Goal: Task Accomplishment & Management: Use online tool/utility

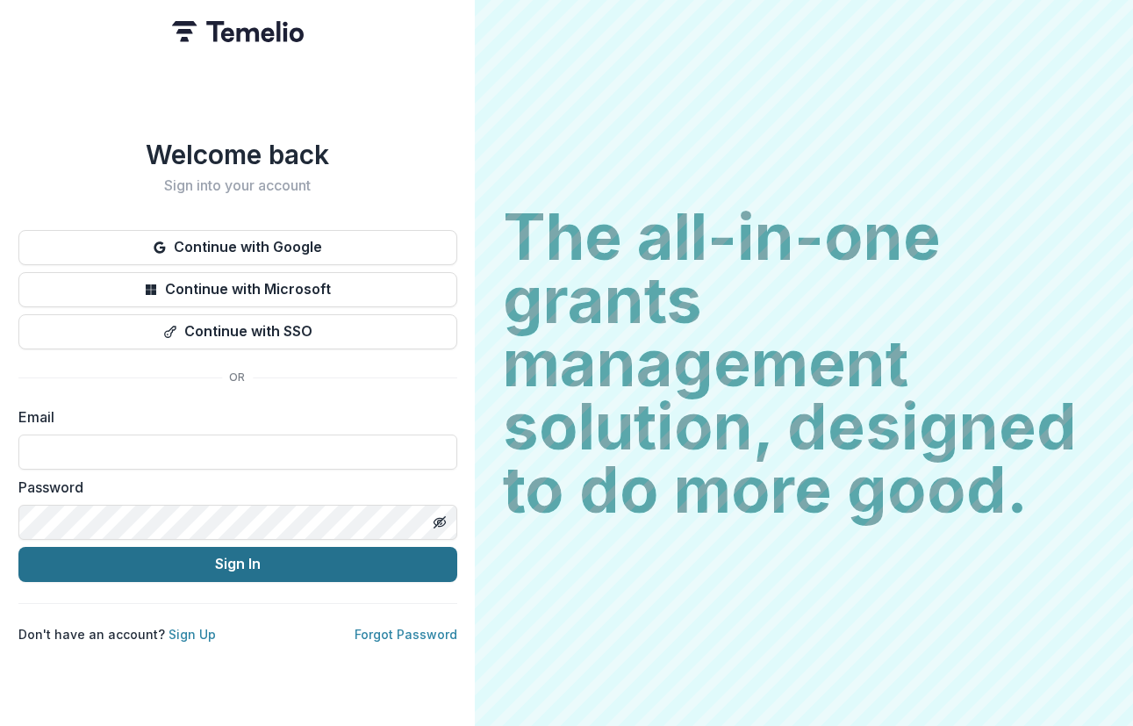
type input "**********"
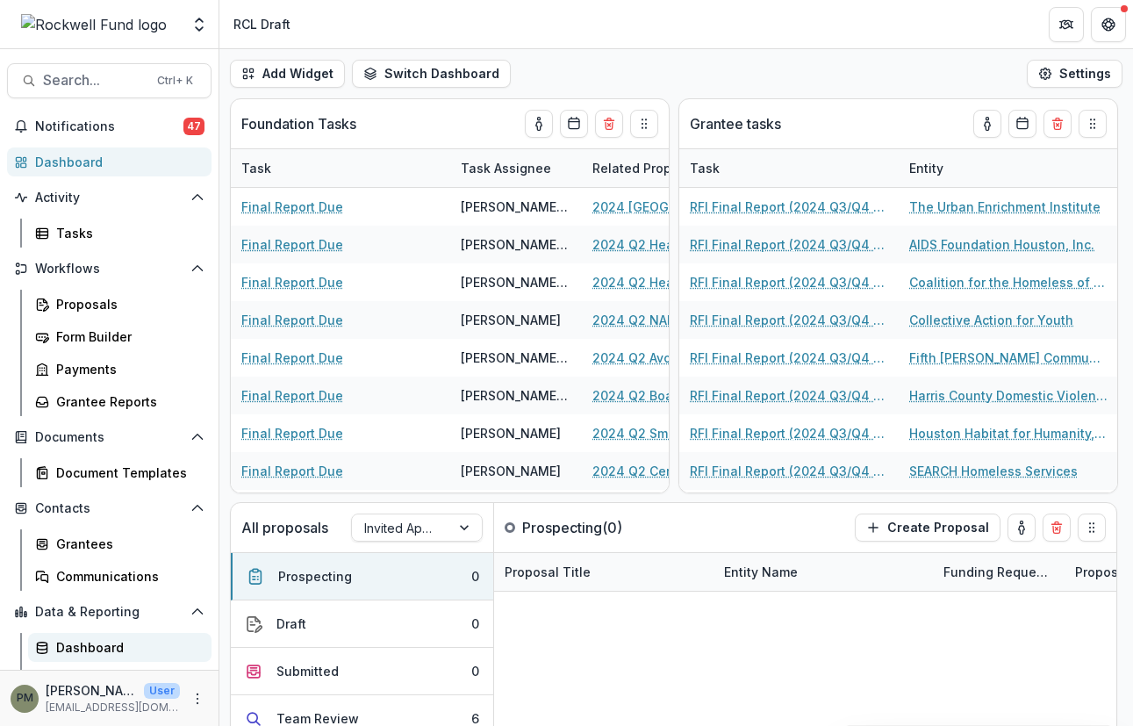
click at [108, 646] on div "Dashboard" at bounding box center [126, 647] width 141 height 18
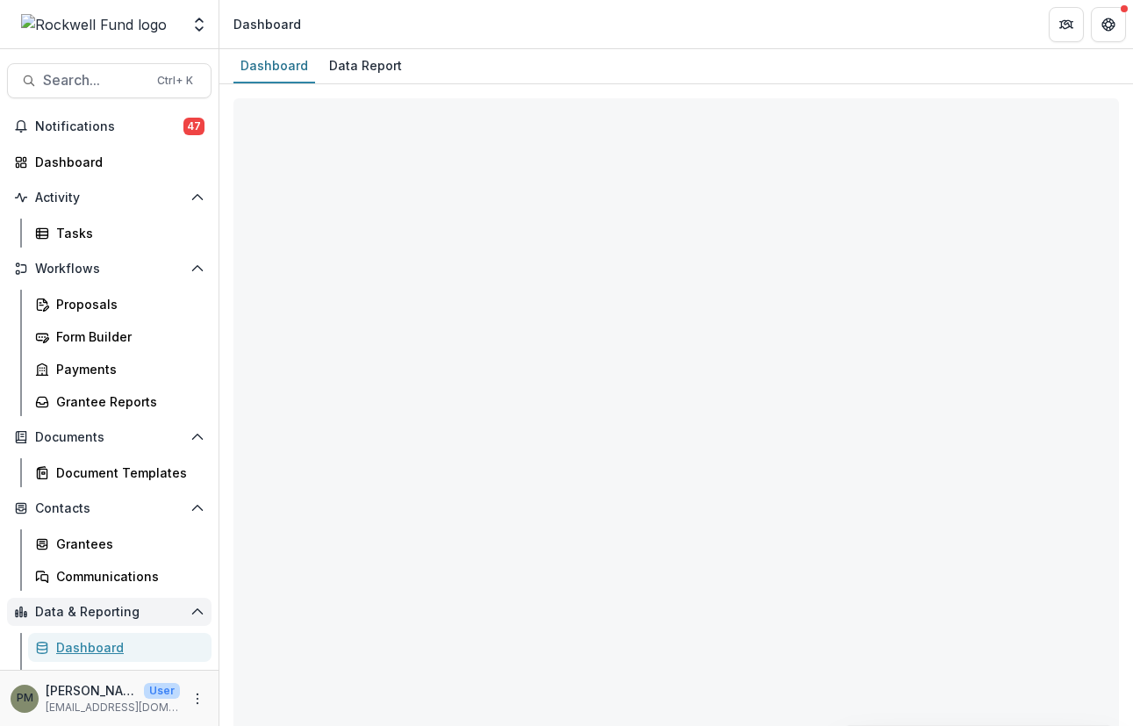
scroll to position [25, 0]
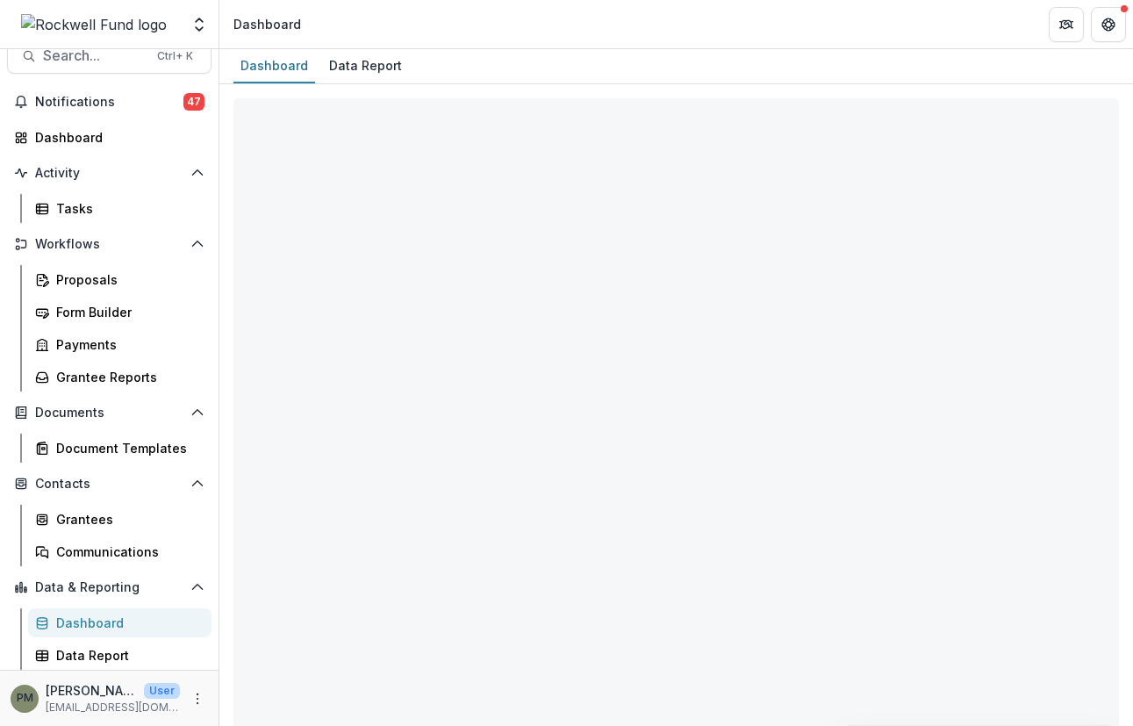
click at [102, 670] on div "PM [PERSON_NAME] User [EMAIL_ADDRESS][DOMAIN_NAME]" at bounding box center [109, 698] width 219 height 56
click at [104, 659] on div "Data Report" at bounding box center [126, 655] width 141 height 18
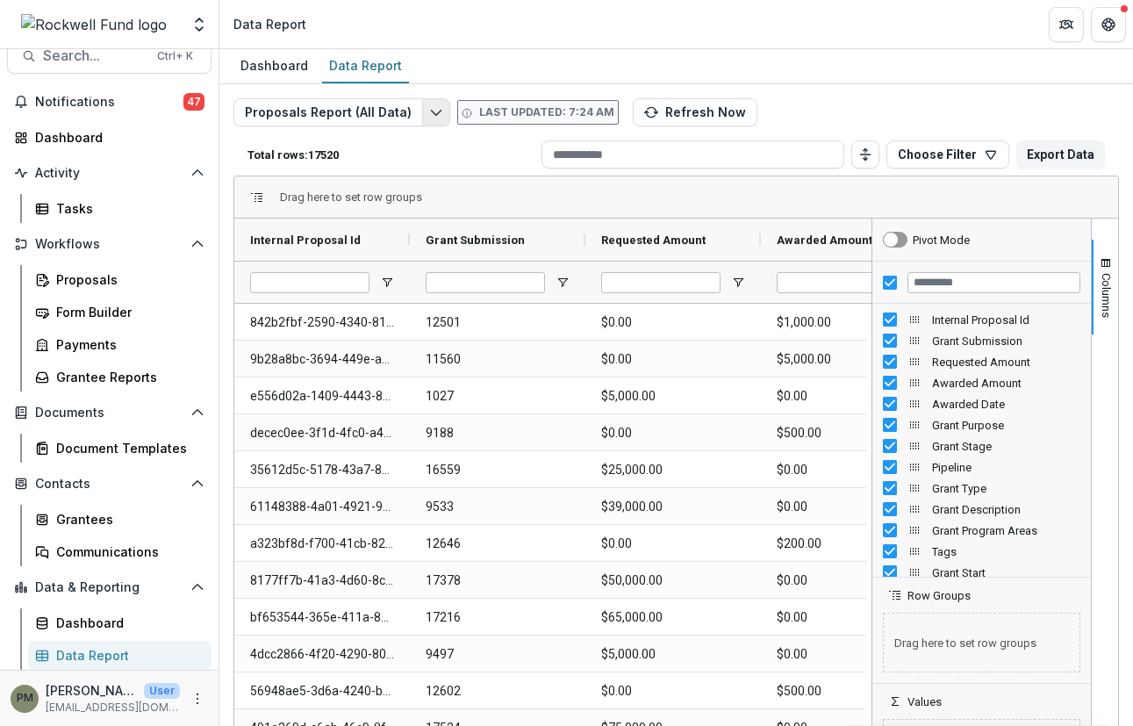
click at [433, 114] on icon "Edit selected report" at bounding box center [436, 112] width 14 height 14
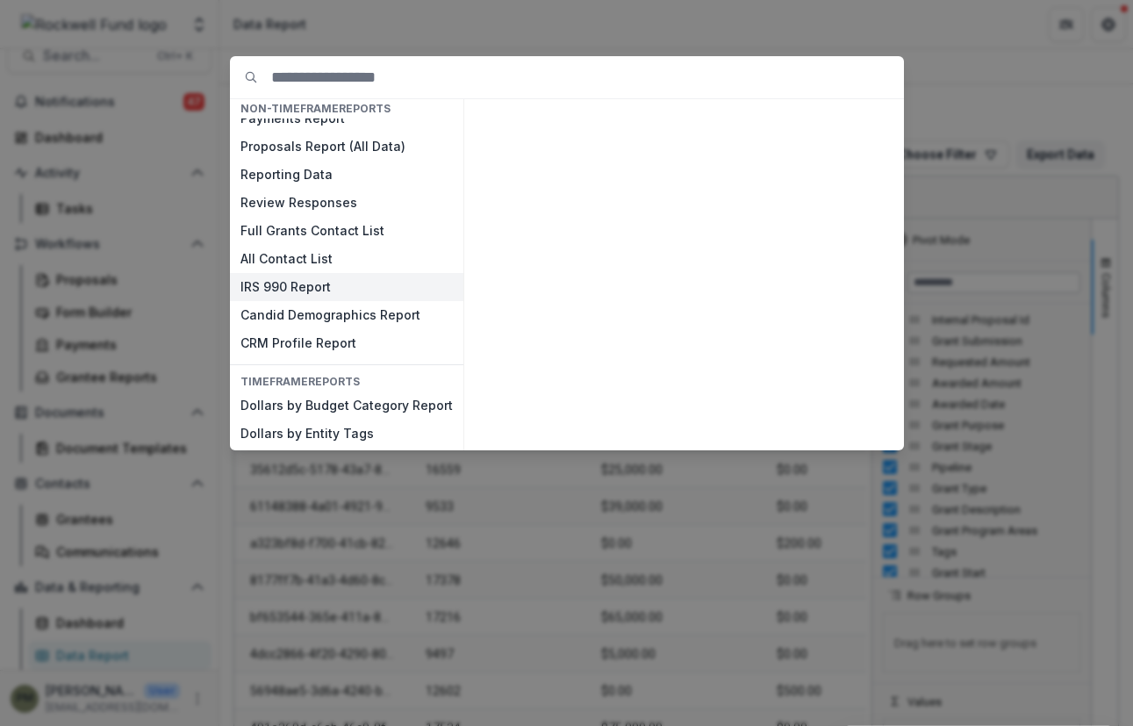
scroll to position [26, 0]
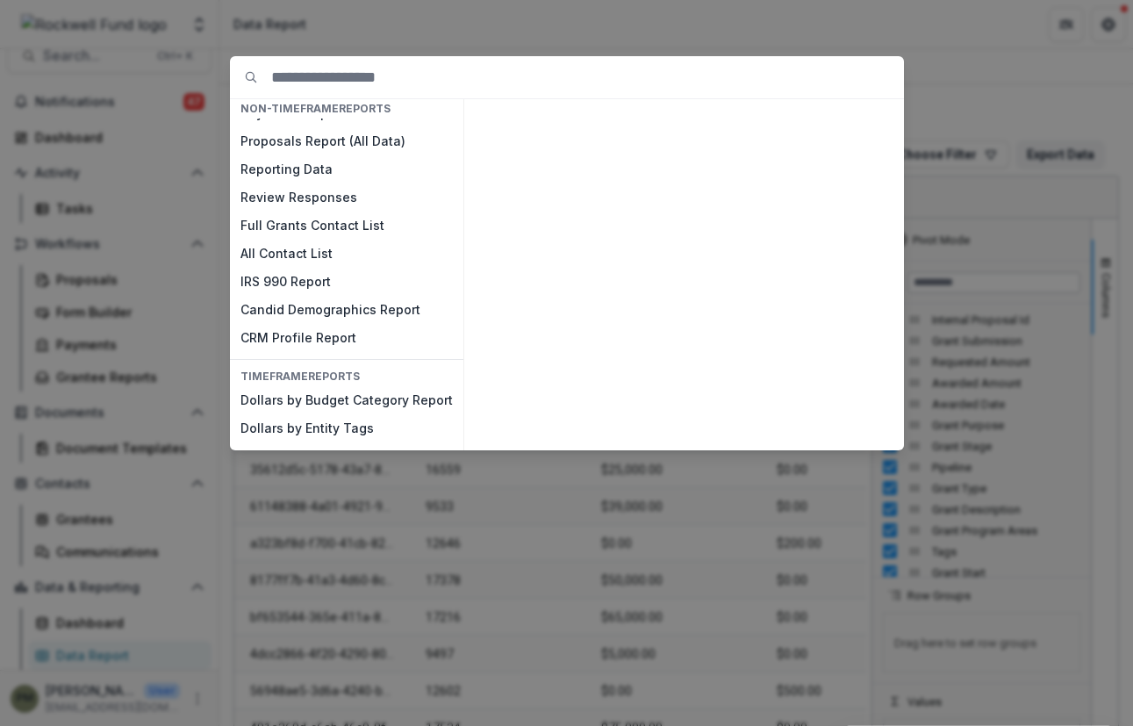
click at [976, 112] on div "NON-TIMEFRAME Reports Payments Report Proposals Report (All Data) Reporting Dat…" at bounding box center [566, 363] width 1133 height 726
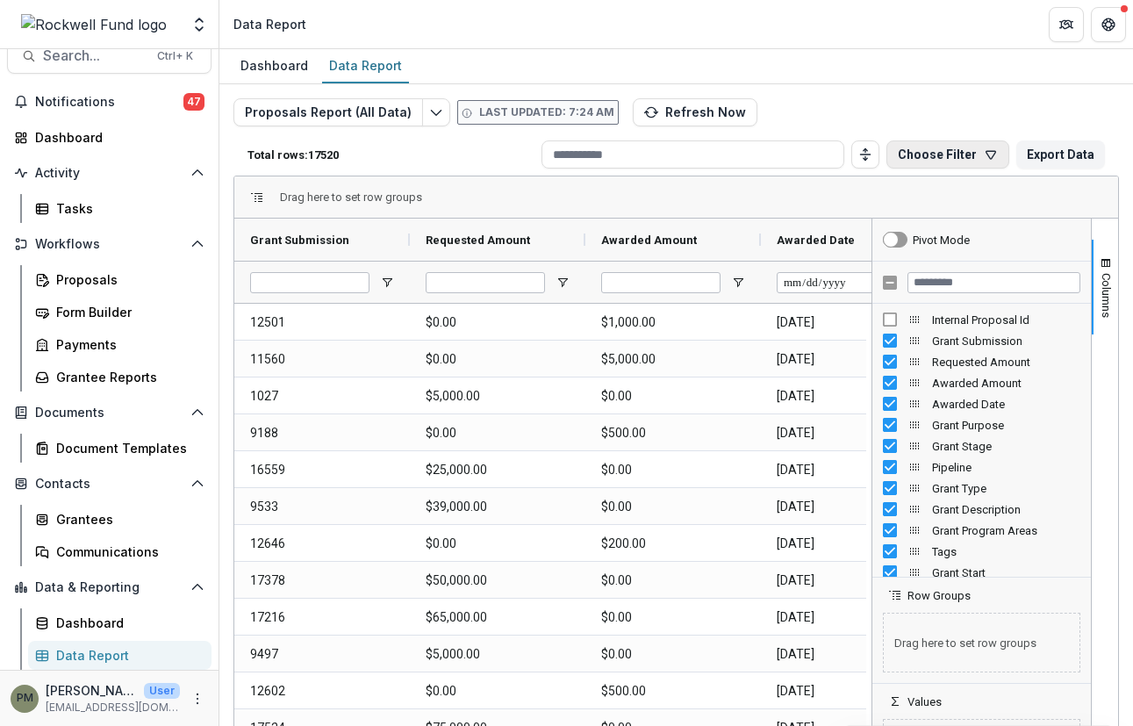
click at [945, 156] on button "Choose Filter" at bounding box center [947, 154] width 123 height 28
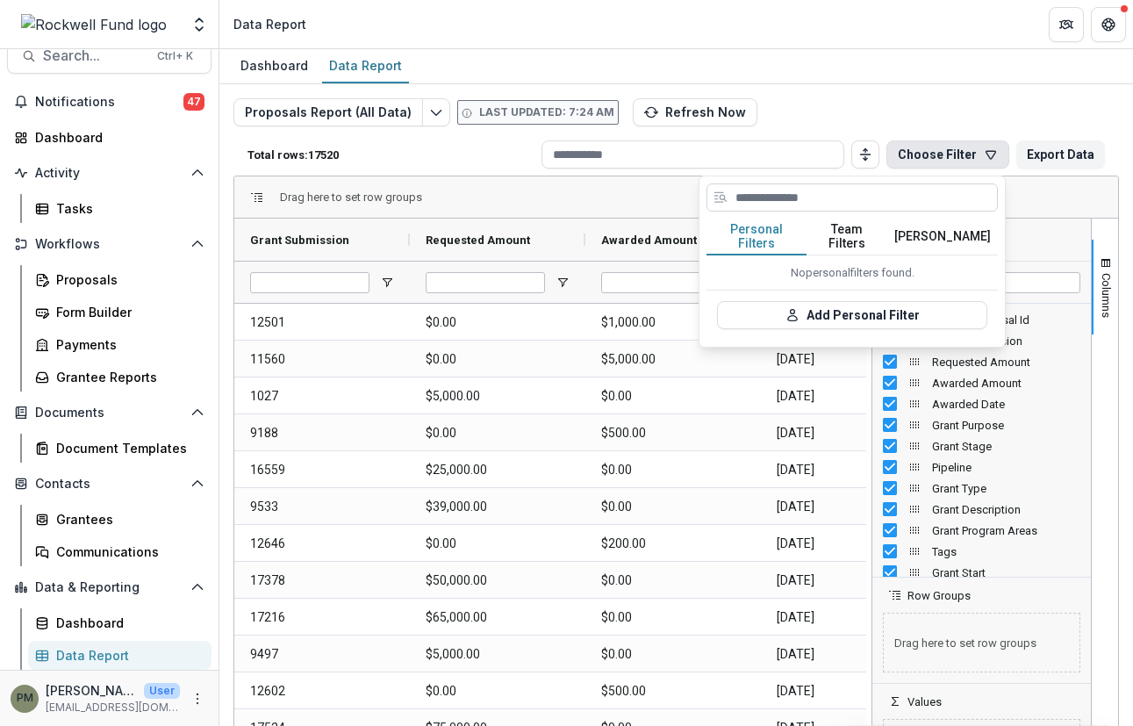
click at [807, 205] on input at bounding box center [851, 197] width 291 height 28
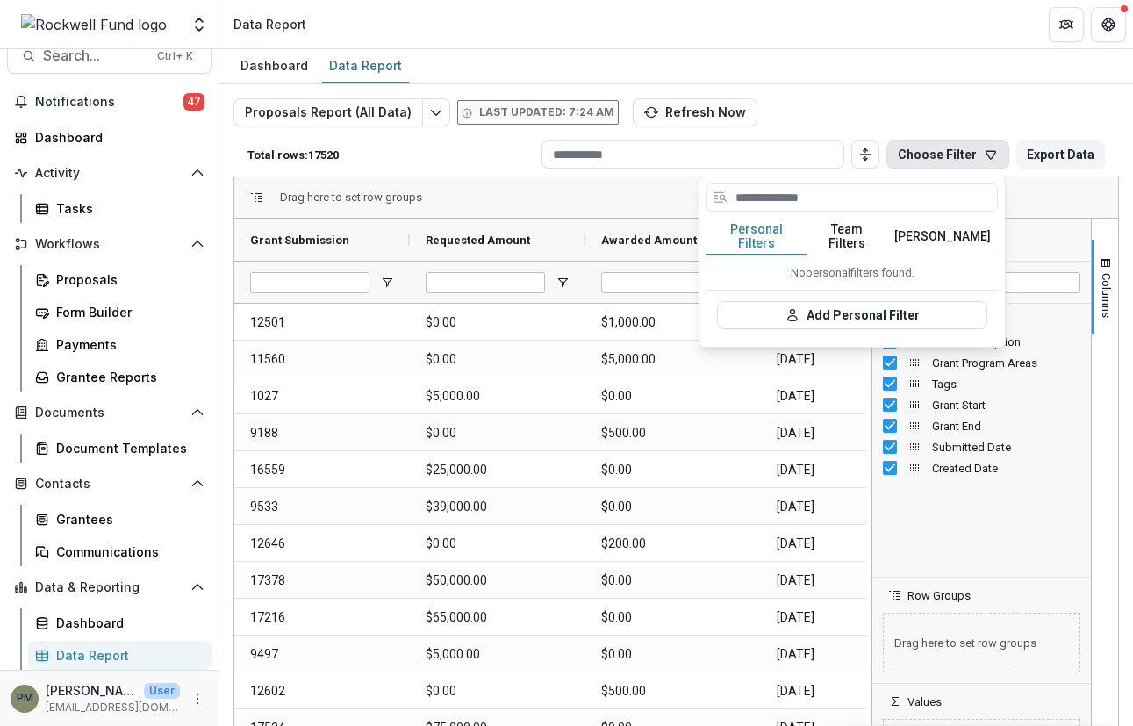
scroll to position [0, 0]
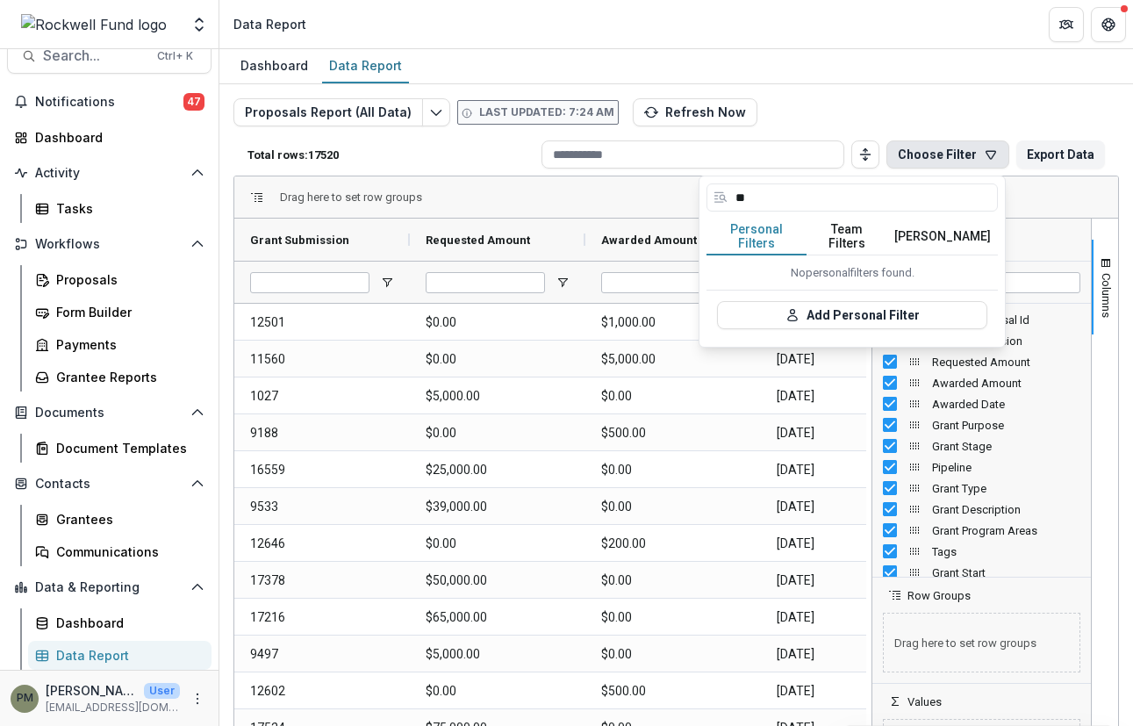
type input "*"
type input "**********"
drag, startPoint x: 871, startPoint y: 204, endPoint x: 556, endPoint y: 213, distance: 314.3
click at [579, 211] on div "**********" at bounding box center [675, 440] width 885 height 614
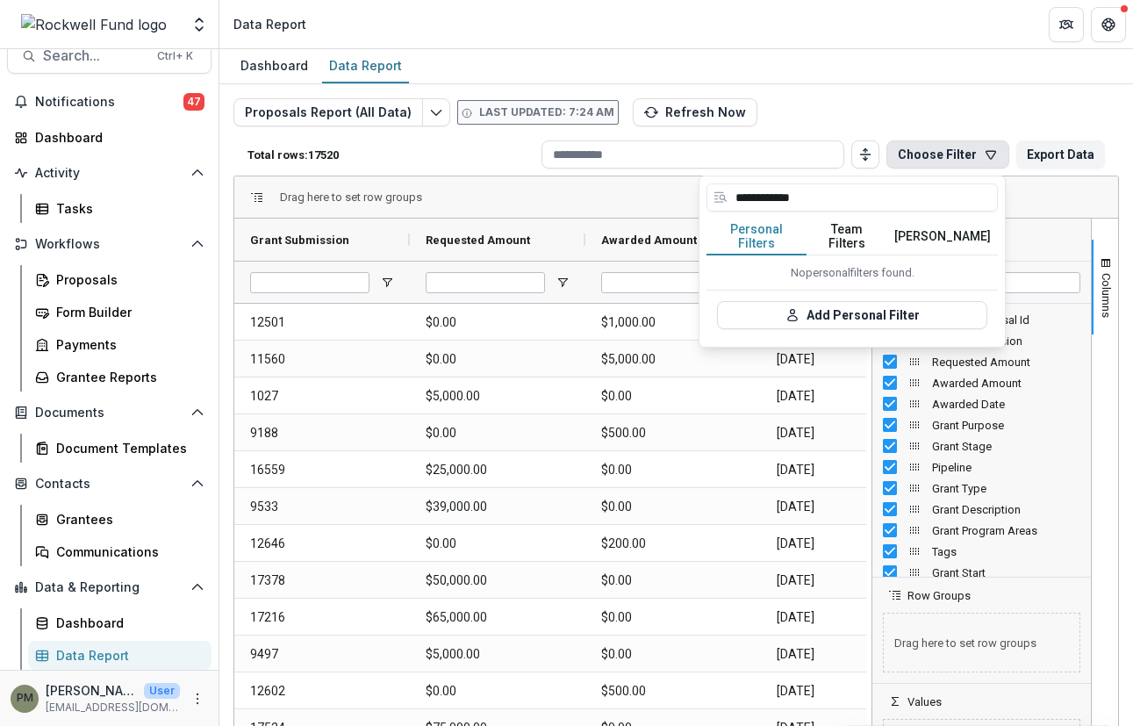
click at [486, 178] on div "Drag here to set row groups" at bounding box center [676, 197] width 884 height 42
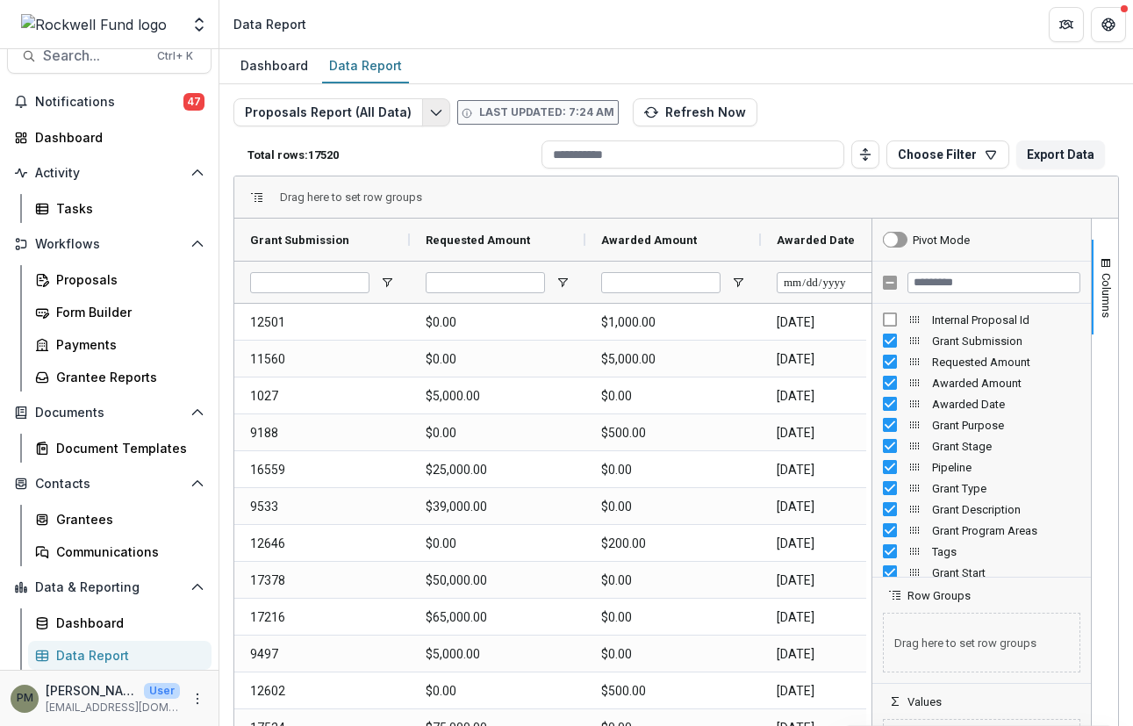
click at [422, 112] on button "Edit selected report" at bounding box center [436, 112] width 28 height 28
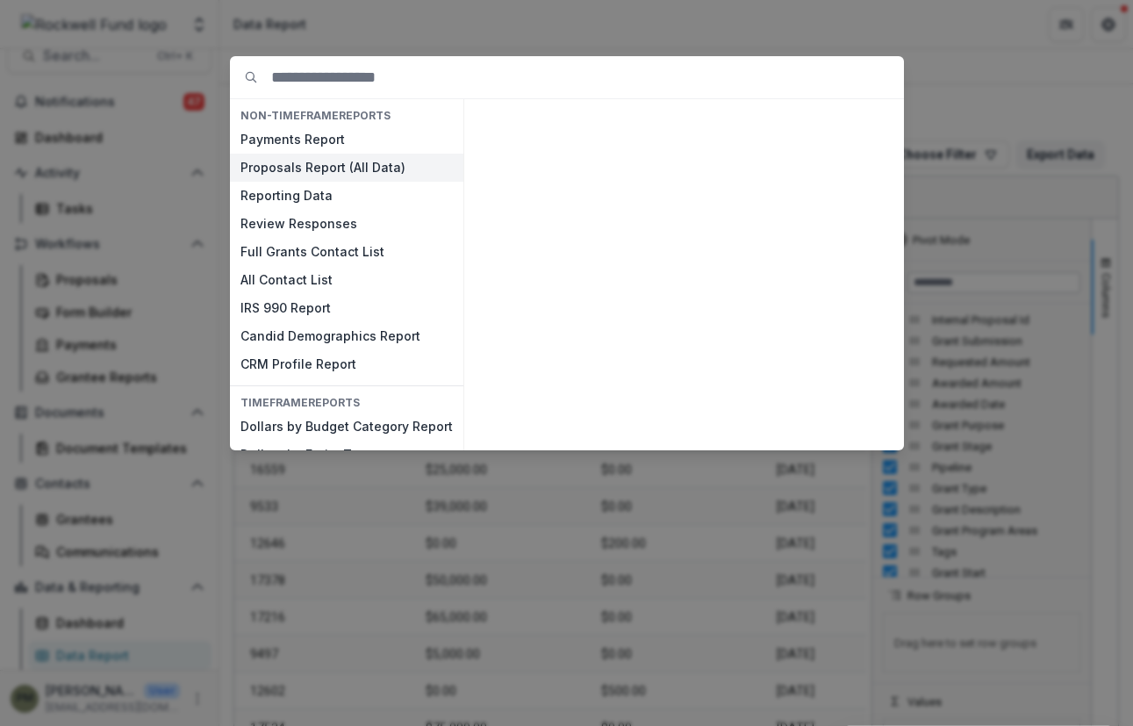
click at [335, 166] on button "Proposals Report (All Data)" at bounding box center [346, 168] width 233 height 28
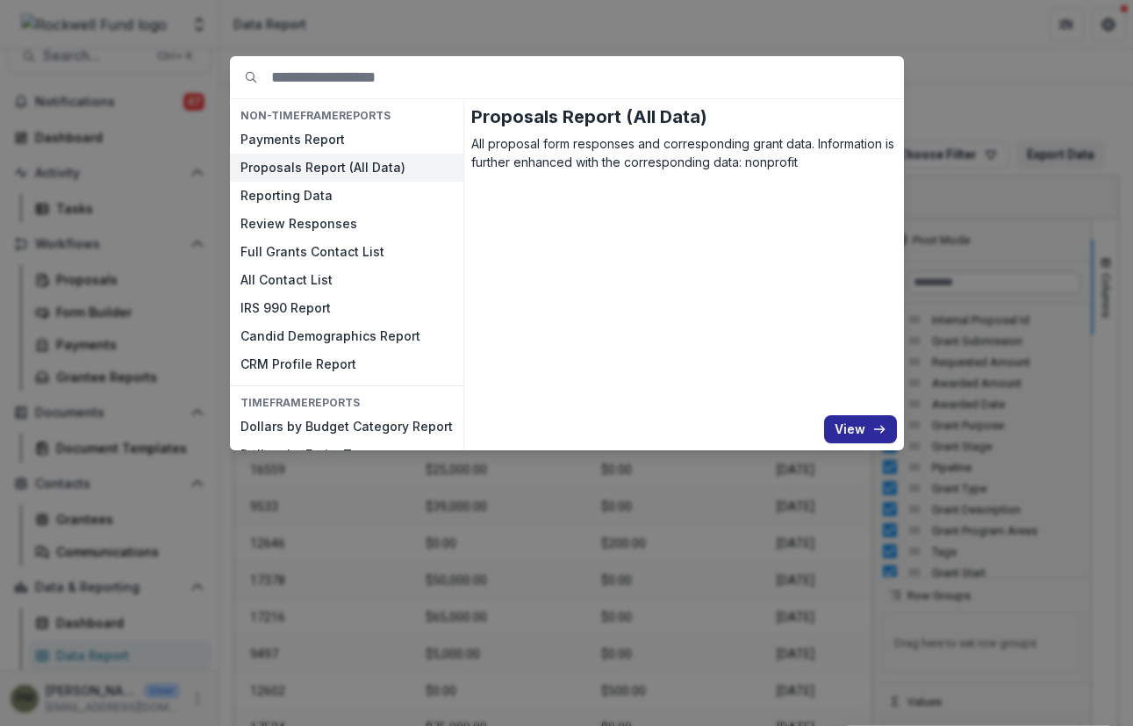
click at [870, 431] on button "View" at bounding box center [860, 429] width 73 height 28
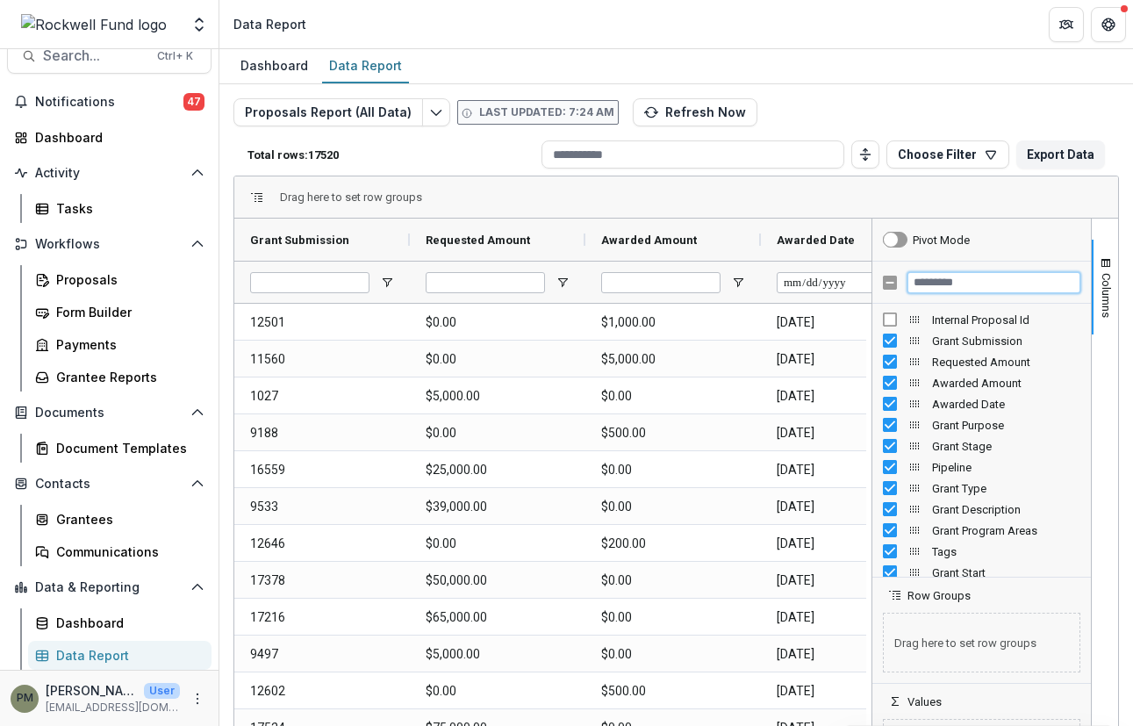
click at [971, 290] on input "Filter Columns Input" at bounding box center [993, 282] width 173 height 21
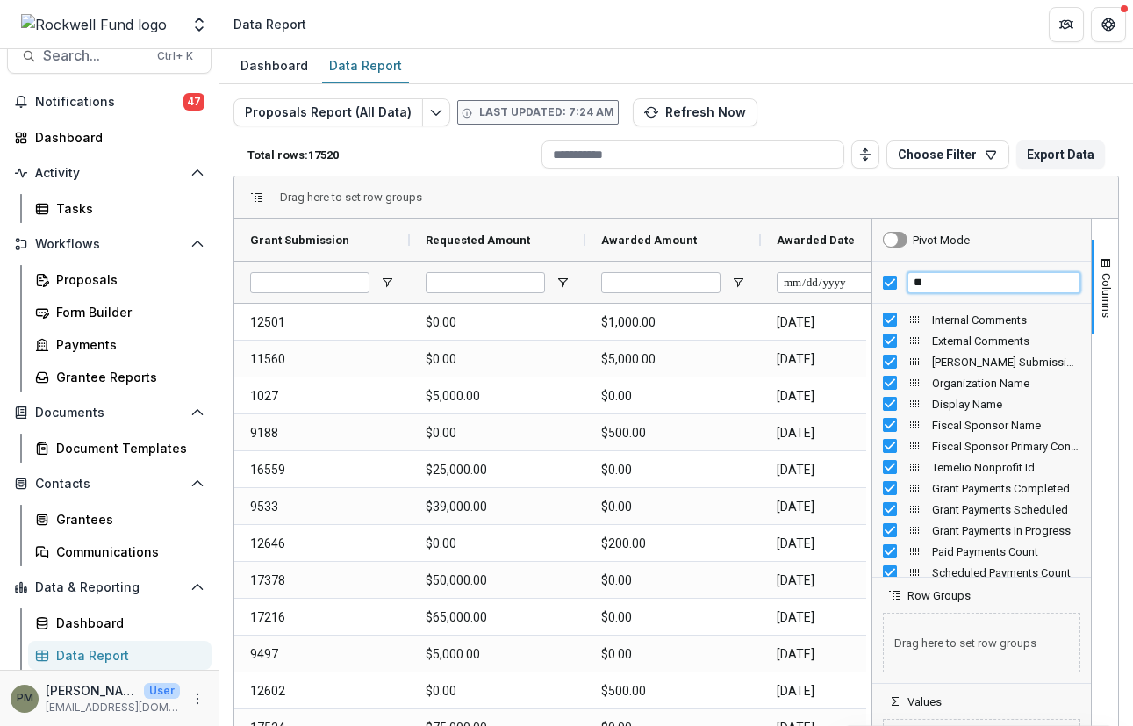
type input "*"
type input "***"
drag, startPoint x: 961, startPoint y: 341, endPoint x: 905, endPoint y: 352, distance: 57.1
click at [905, 352] on div "Internal Proposal Id Grant Program Areas Guidestar Profile Temelio Nonprofit Id…" at bounding box center [981, 593] width 219 height 569
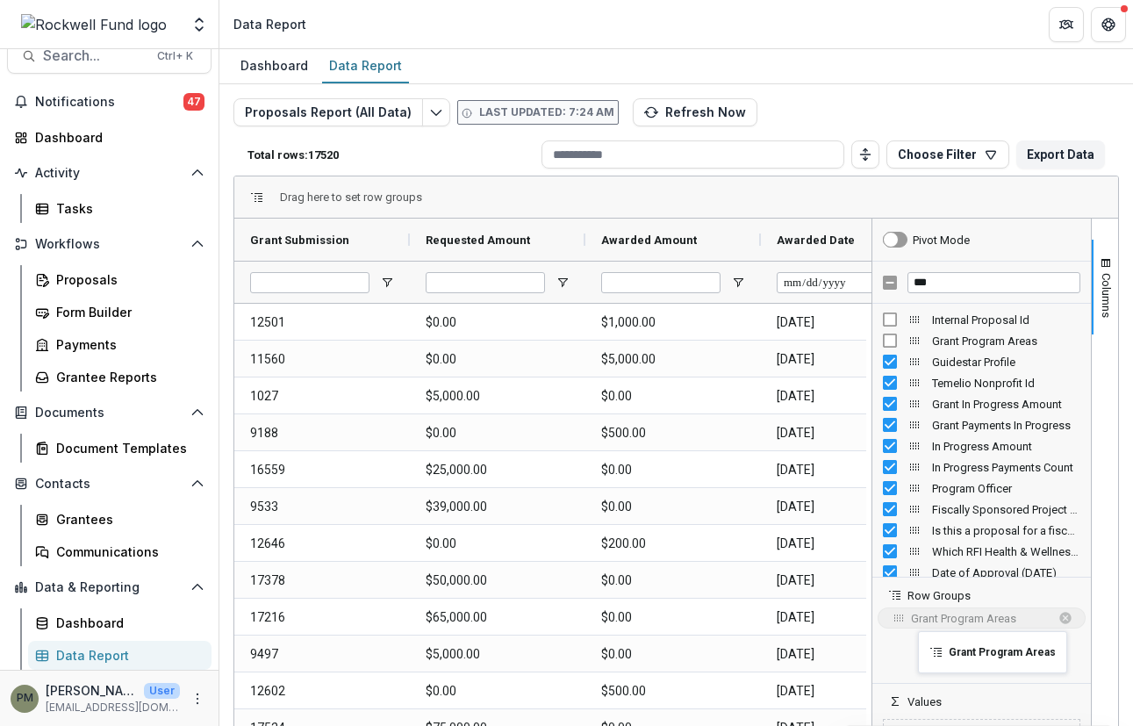
drag, startPoint x: 908, startPoint y: 341, endPoint x: 927, endPoint y: 642, distance: 300.7
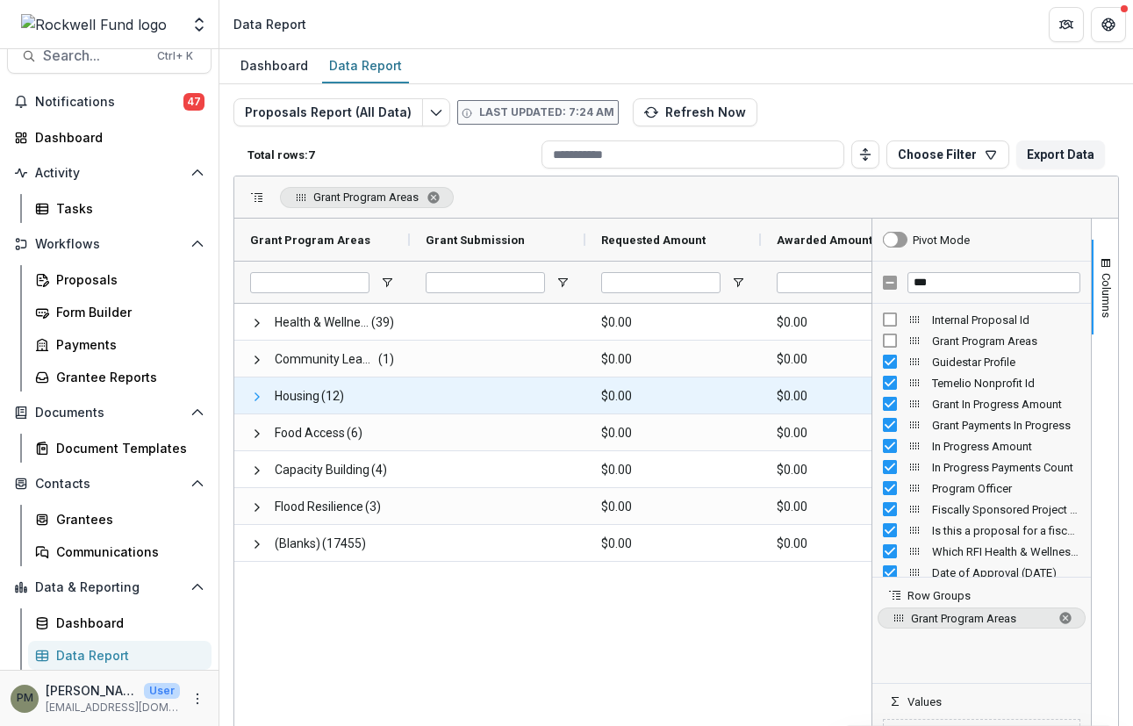
click at [256, 394] on span at bounding box center [257, 397] width 14 height 14
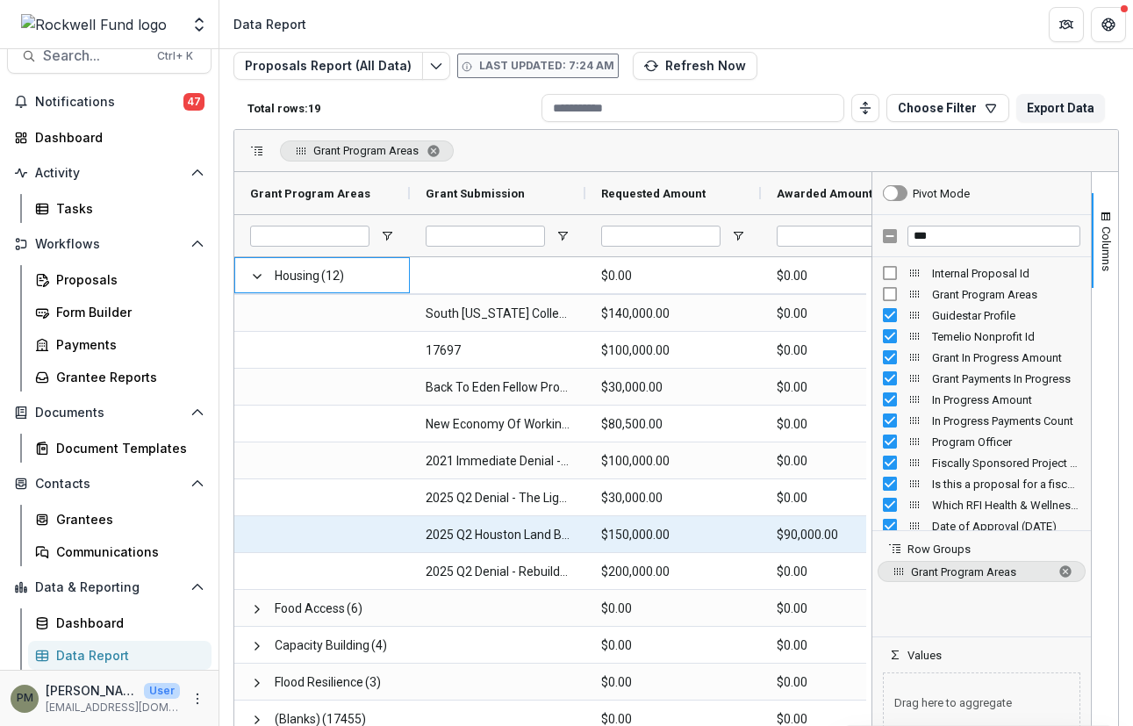
scroll to position [64, 0]
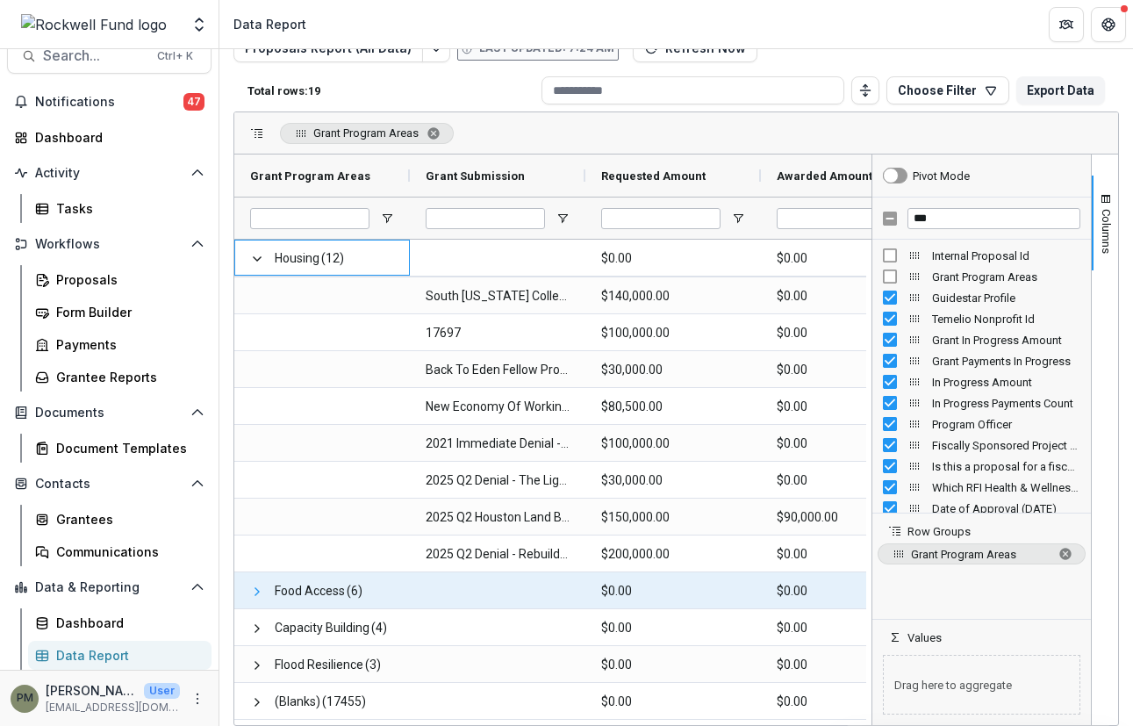
click at [259, 593] on span at bounding box center [257, 591] width 14 height 14
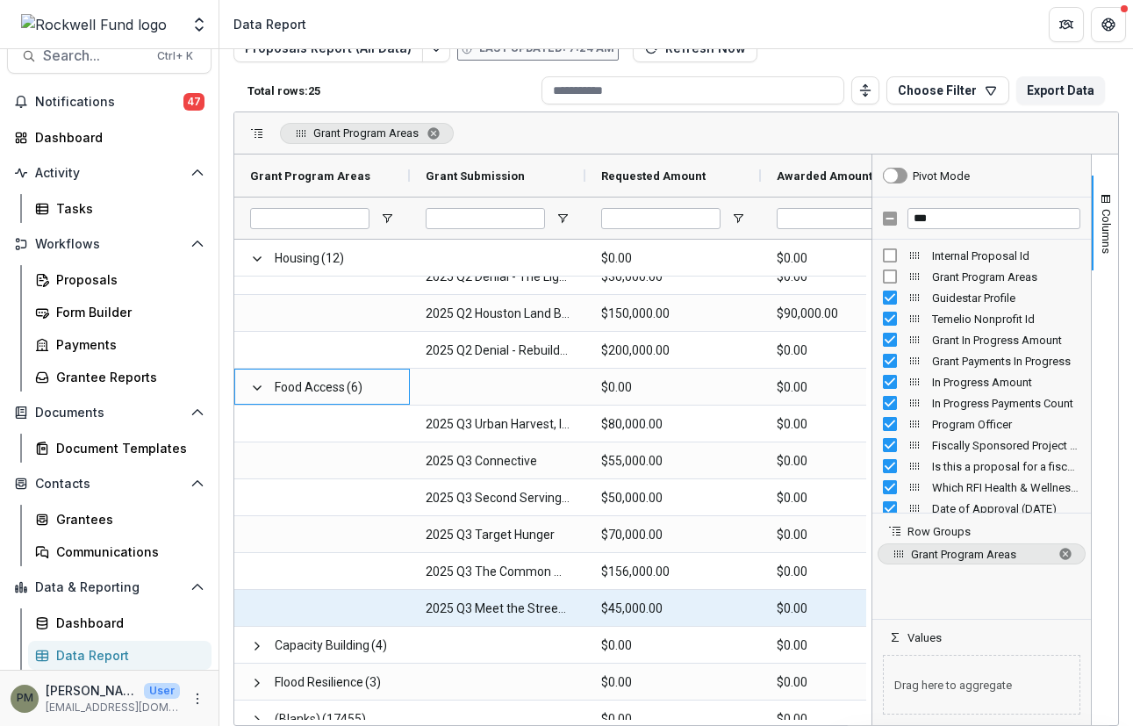
scroll to position [441, 0]
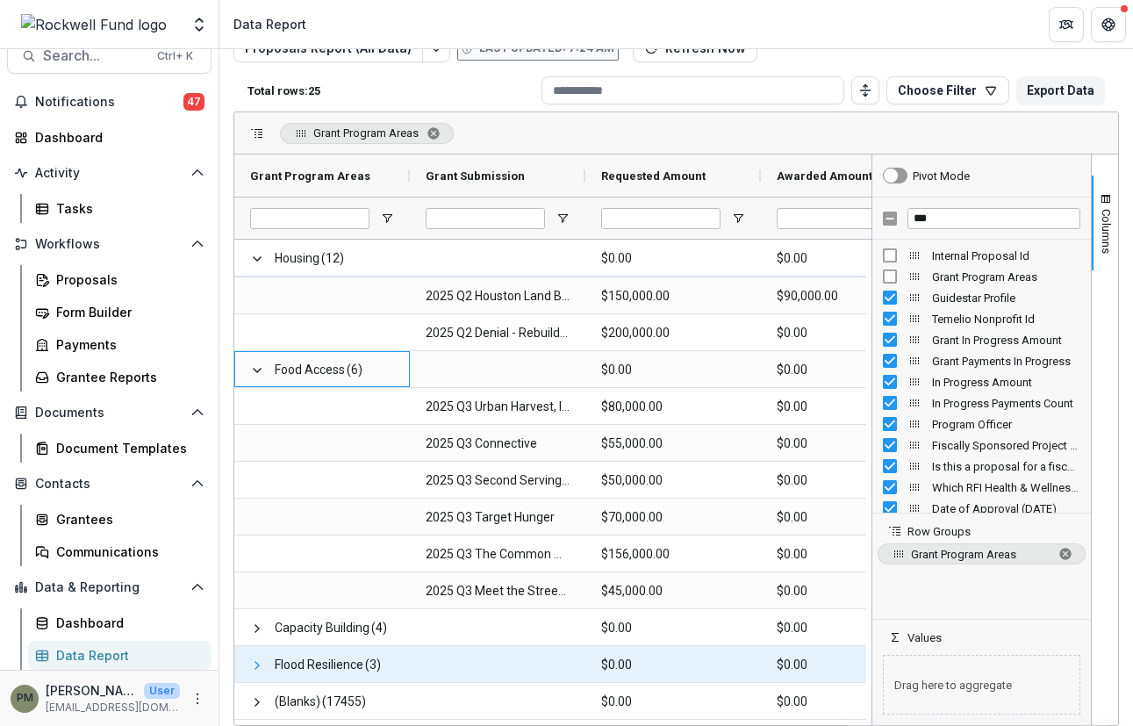
click at [251, 668] on span at bounding box center [257, 665] width 14 height 14
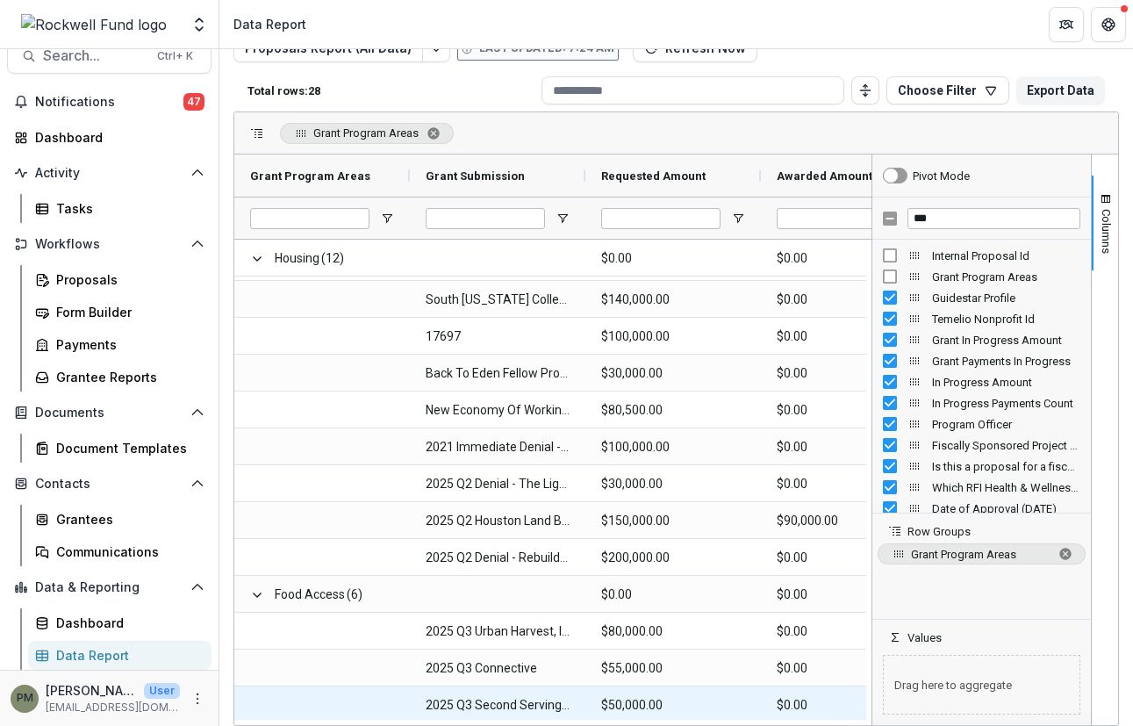
scroll to position [0, 0]
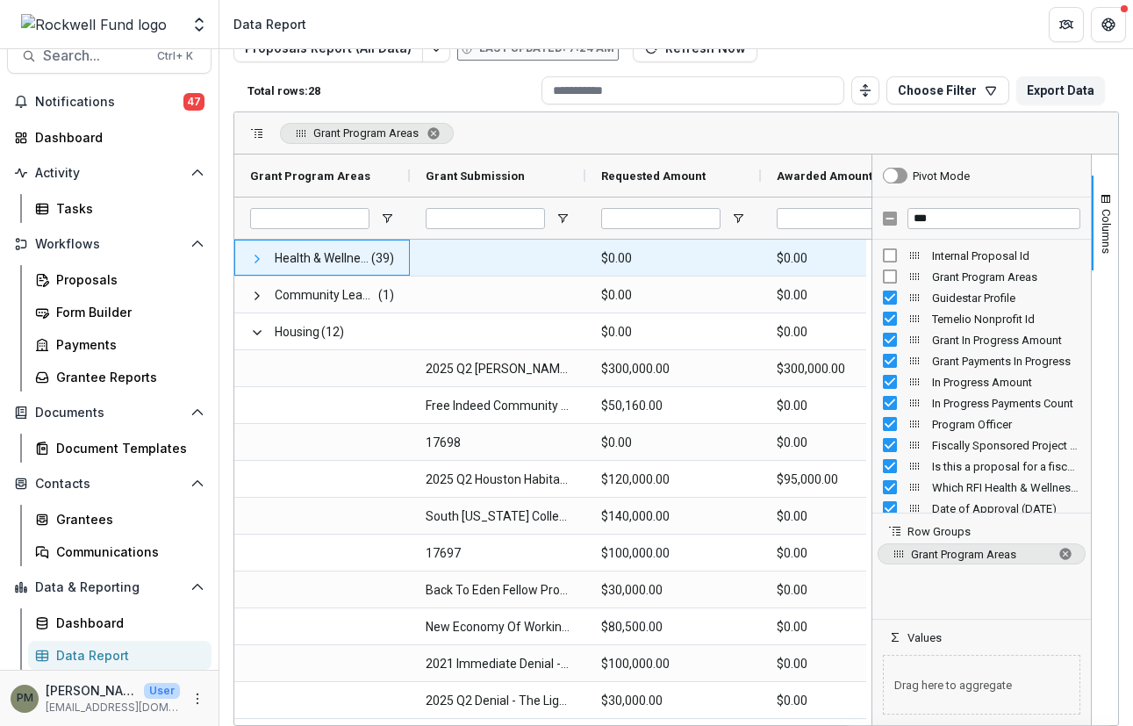
click at [256, 259] on span at bounding box center [257, 259] width 14 height 14
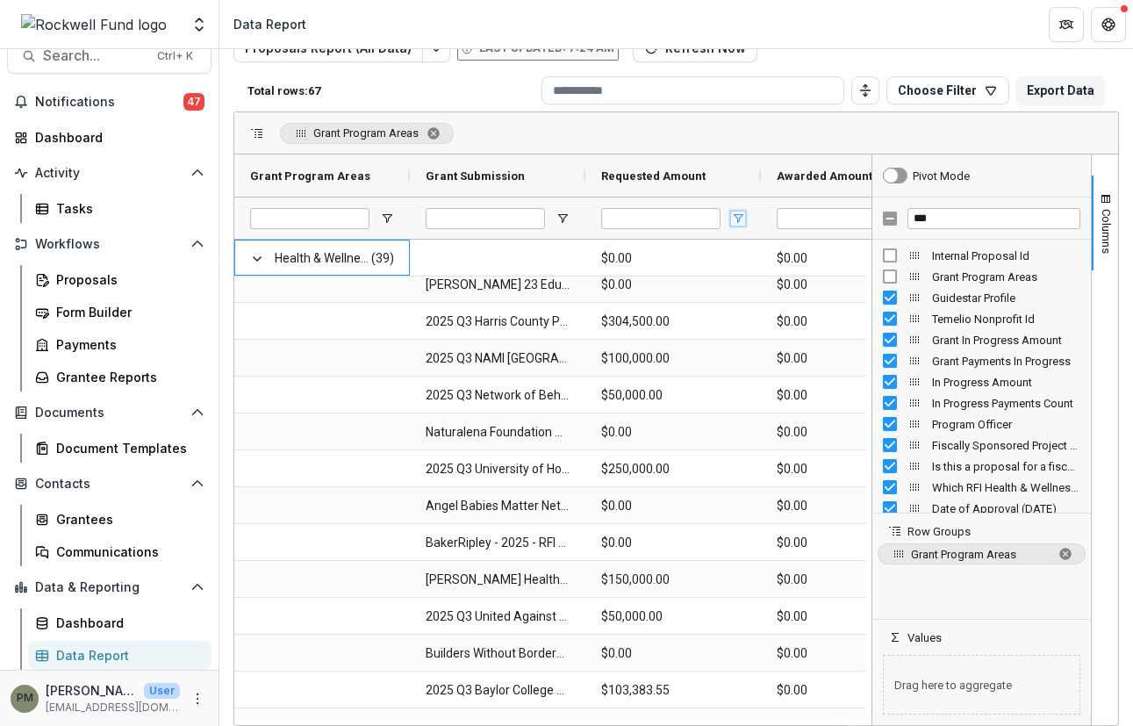
click at [739, 221] on span "Open Filter Menu" at bounding box center [738, 219] width 14 height 14
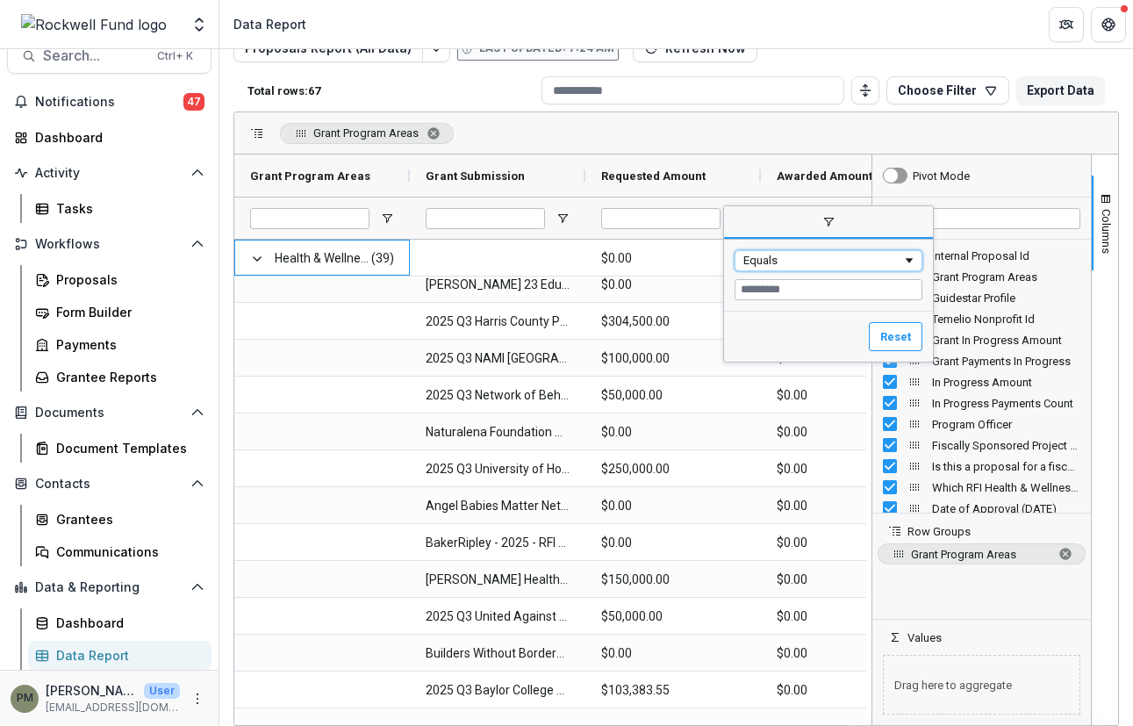
click at [832, 269] on div "Equals" at bounding box center [829, 260] width 188 height 21
click at [798, 289] on input "Filter Value" at bounding box center [829, 289] width 188 height 21
type input "*"
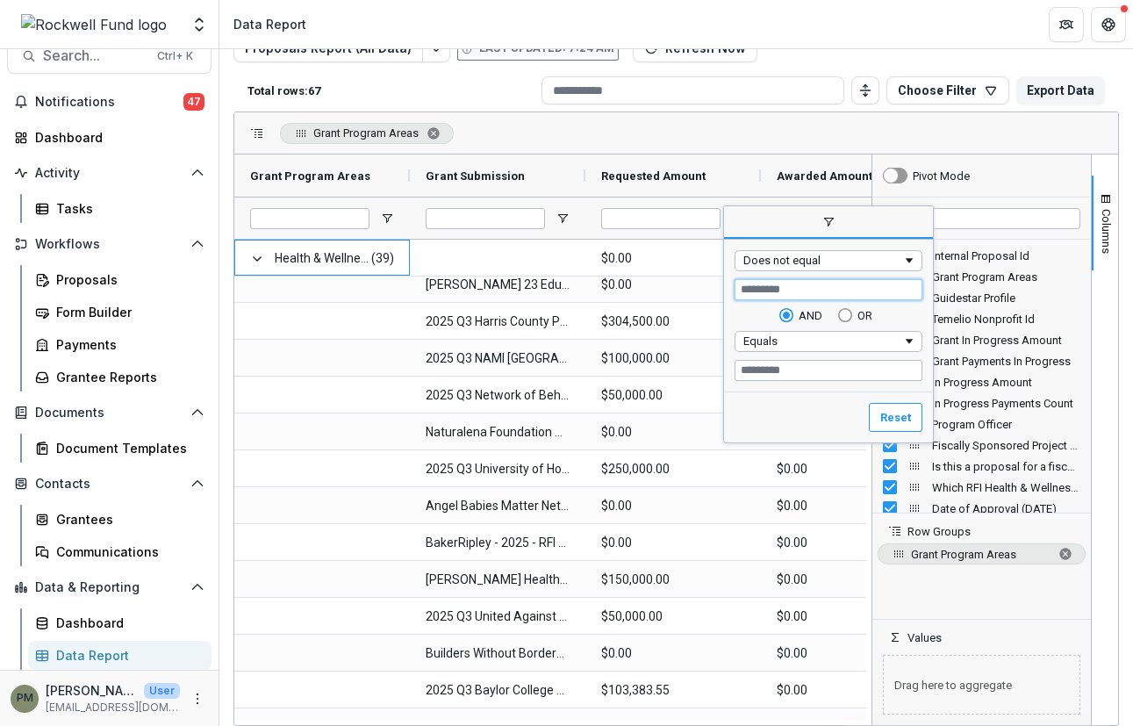
type input "*"
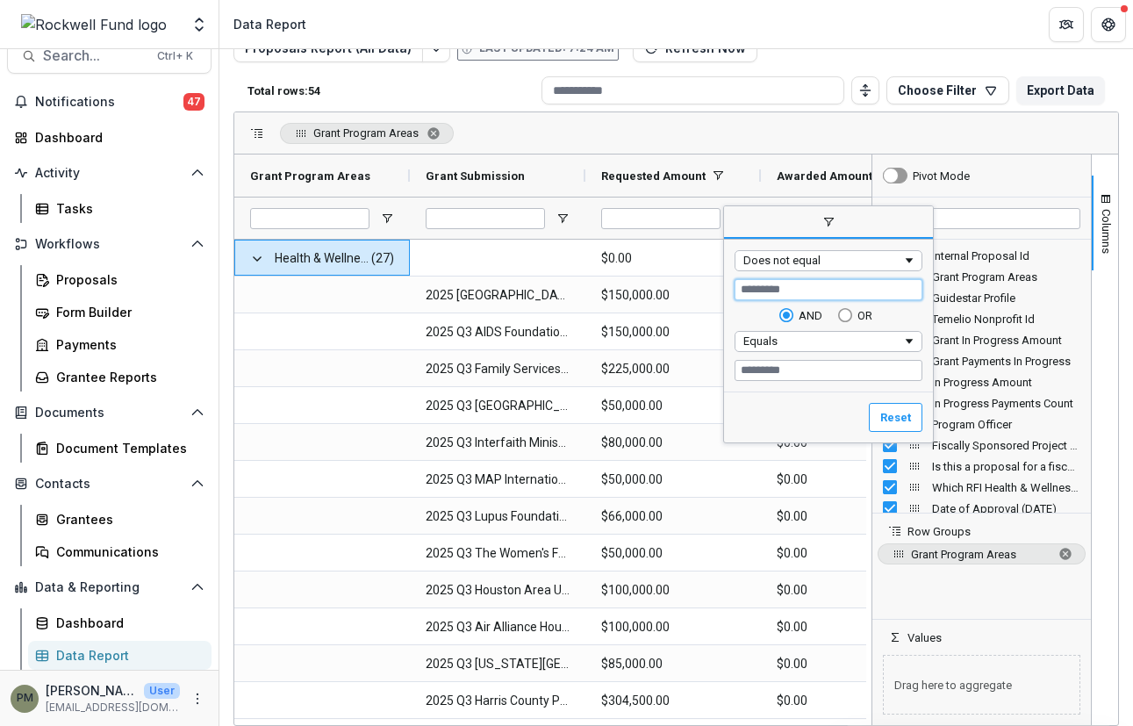
click at [801, 284] on input "*" at bounding box center [829, 289] width 188 height 21
type input "****"
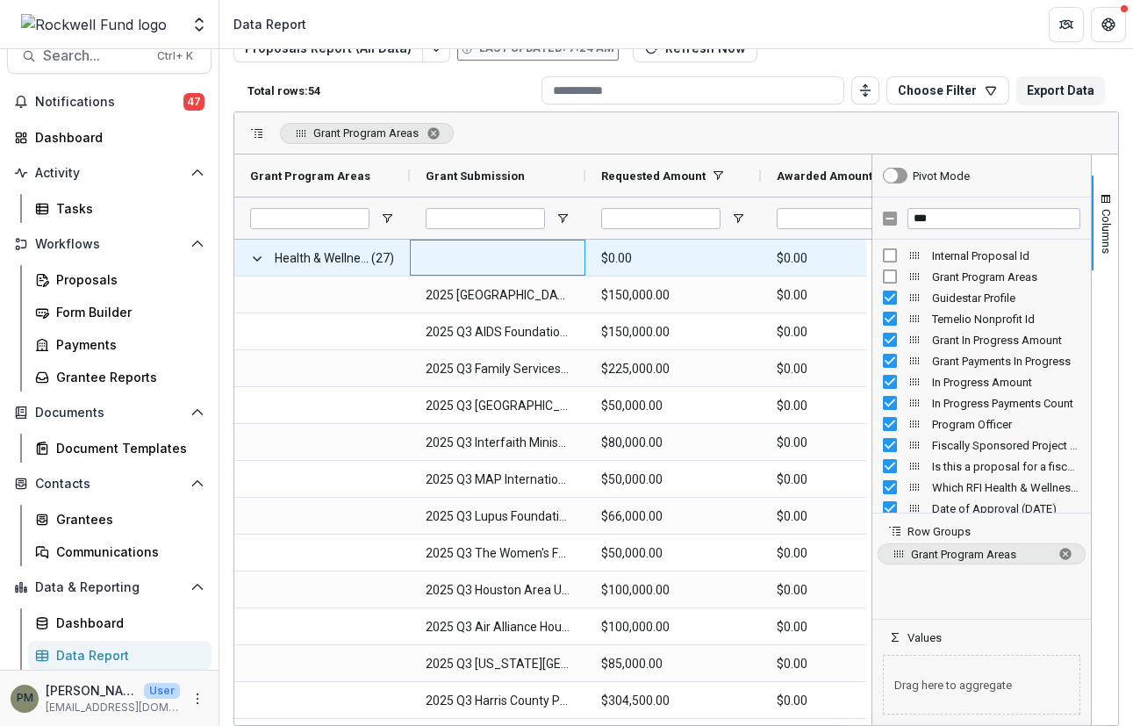
click at [558, 247] on div at bounding box center [498, 258] width 176 height 36
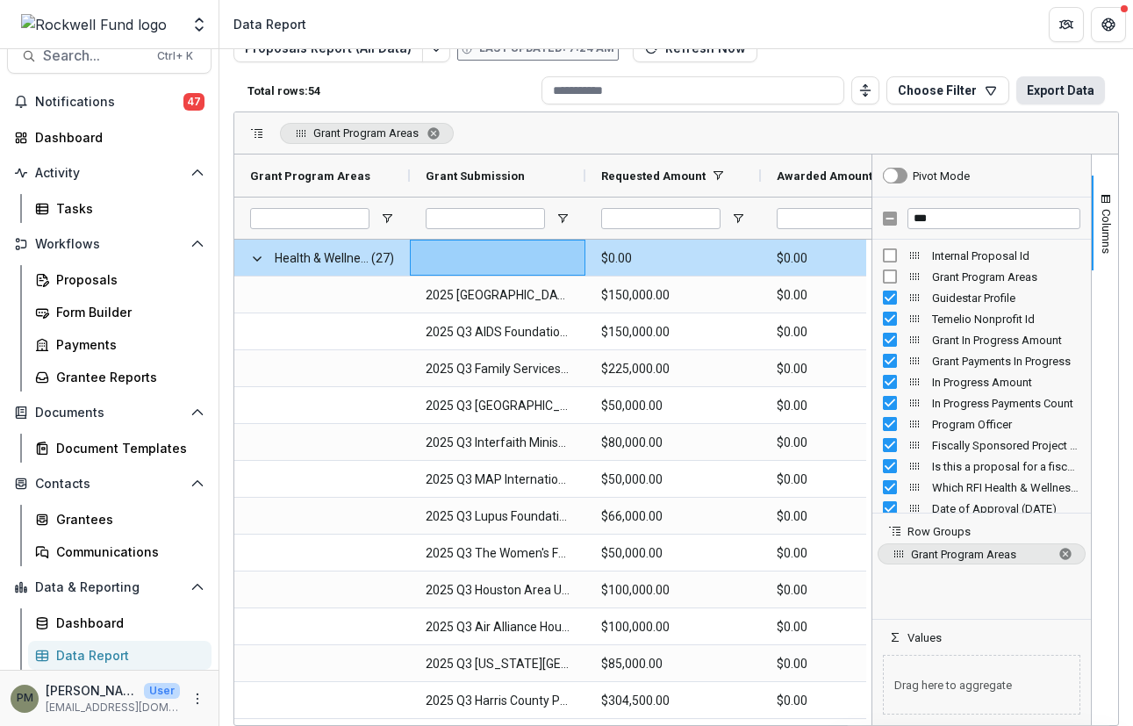
click at [1060, 92] on button "Export Data" at bounding box center [1060, 90] width 89 height 28
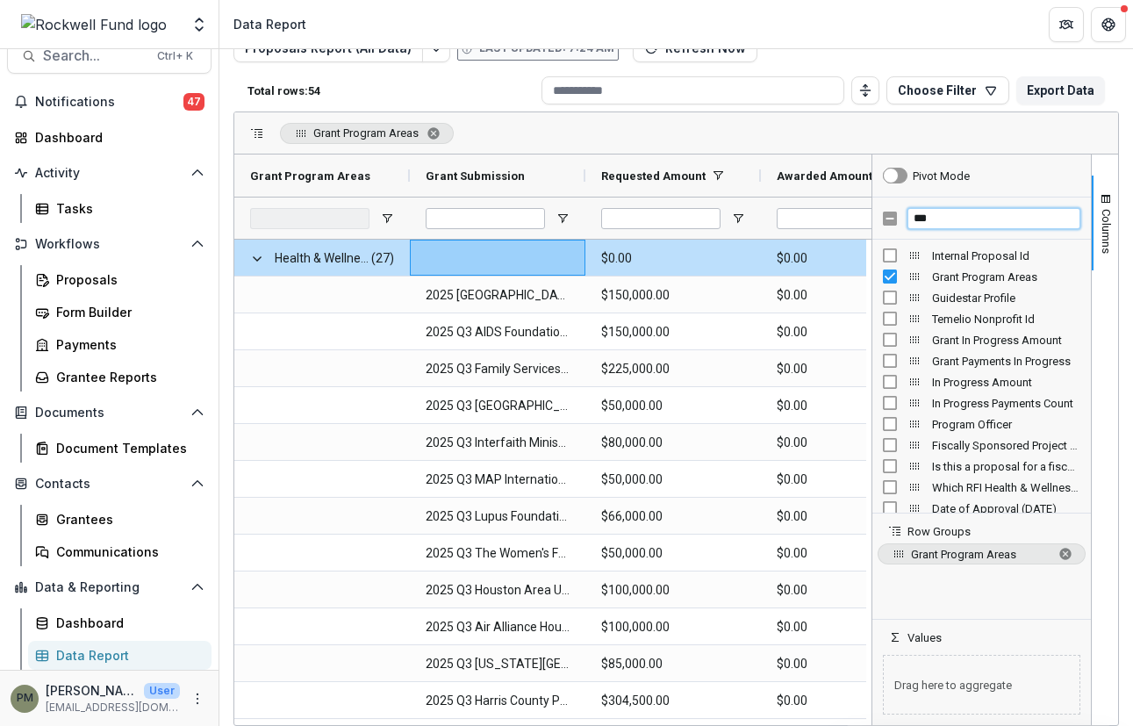
drag, startPoint x: 945, startPoint y: 219, endPoint x: 877, endPoint y: 223, distance: 68.5
click at [893, 223] on div "***" at bounding box center [981, 218] width 219 height 42
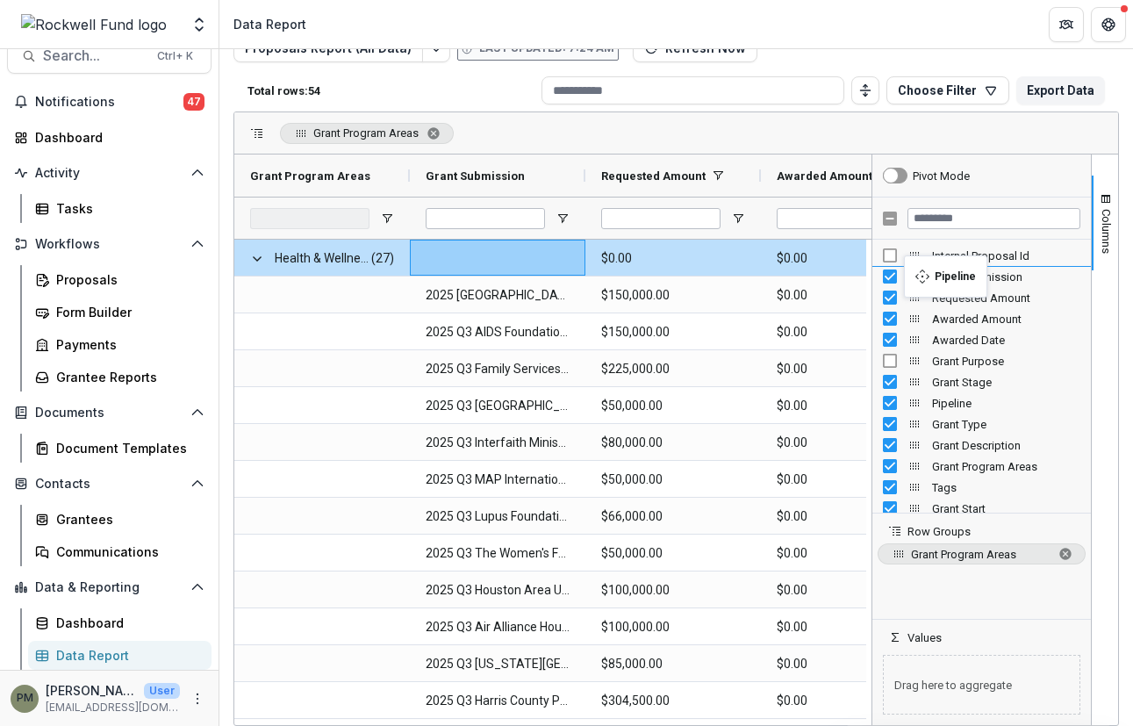
drag, startPoint x: 910, startPoint y: 407, endPoint x: 913, endPoint y: 266, distance: 141.3
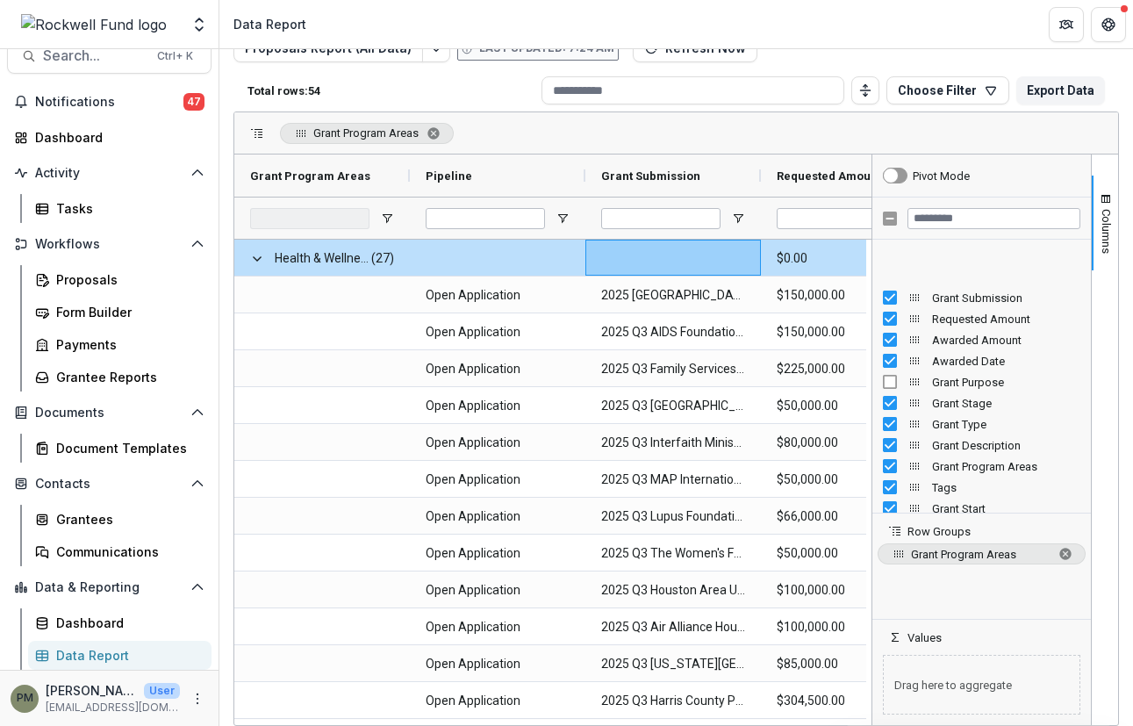
scroll to position [88, 0]
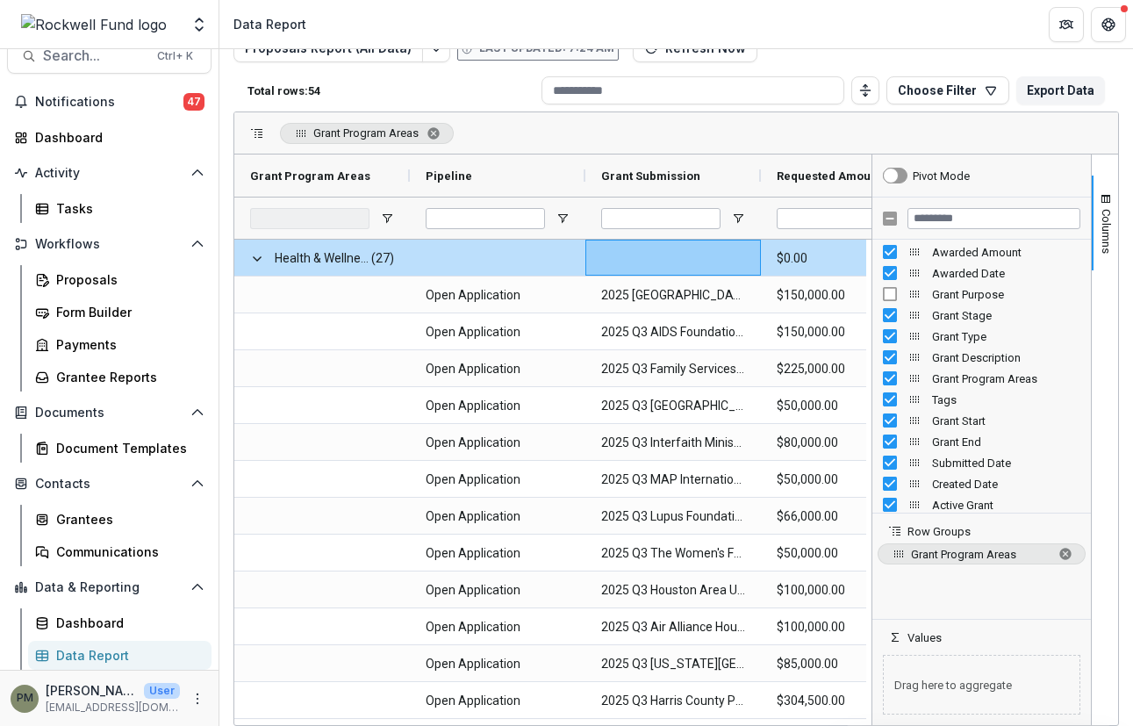
drag, startPoint x: 911, startPoint y: 365, endPoint x: 911, endPoint y: 333, distance: 32.5
drag, startPoint x: 909, startPoint y: 361, endPoint x: 914, endPoint y: 291, distance: 69.5
drag, startPoint x: 915, startPoint y: 384, endPoint x: 919, endPoint y: 303, distance: 80.8
drag, startPoint x: 908, startPoint y: 398, endPoint x: 915, endPoint y: 326, distance: 71.4
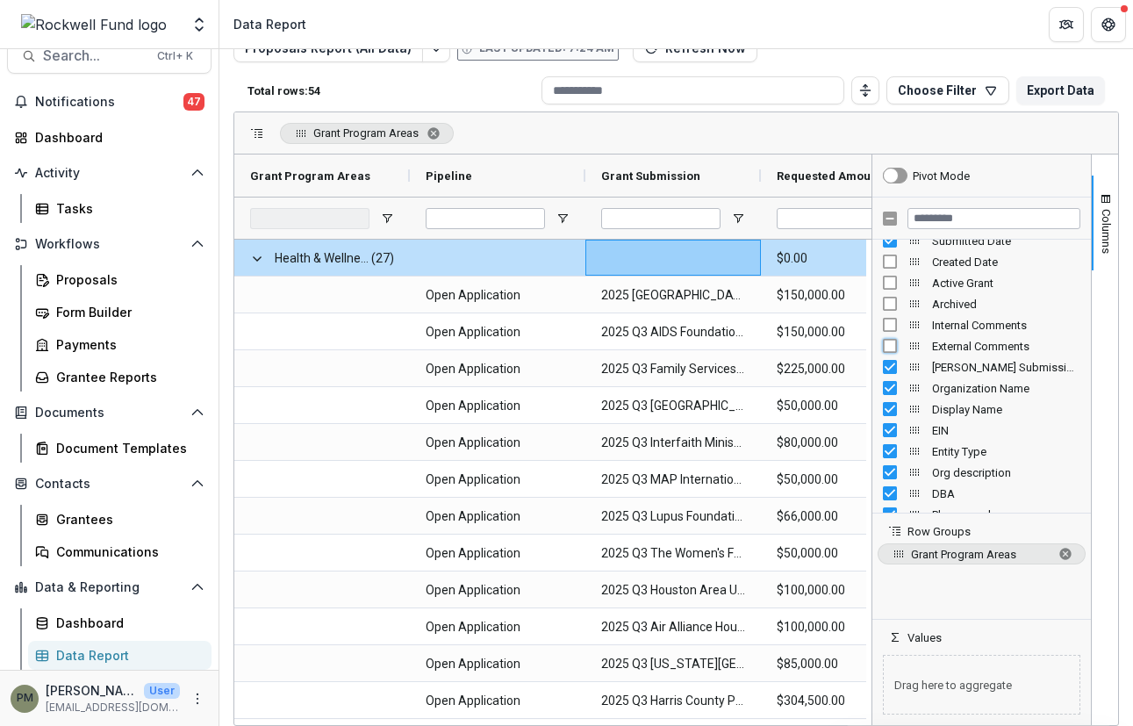
scroll to position [351, 0]
click at [885, 376] on div "Display Name" at bounding box center [981, 367] width 197 height 21
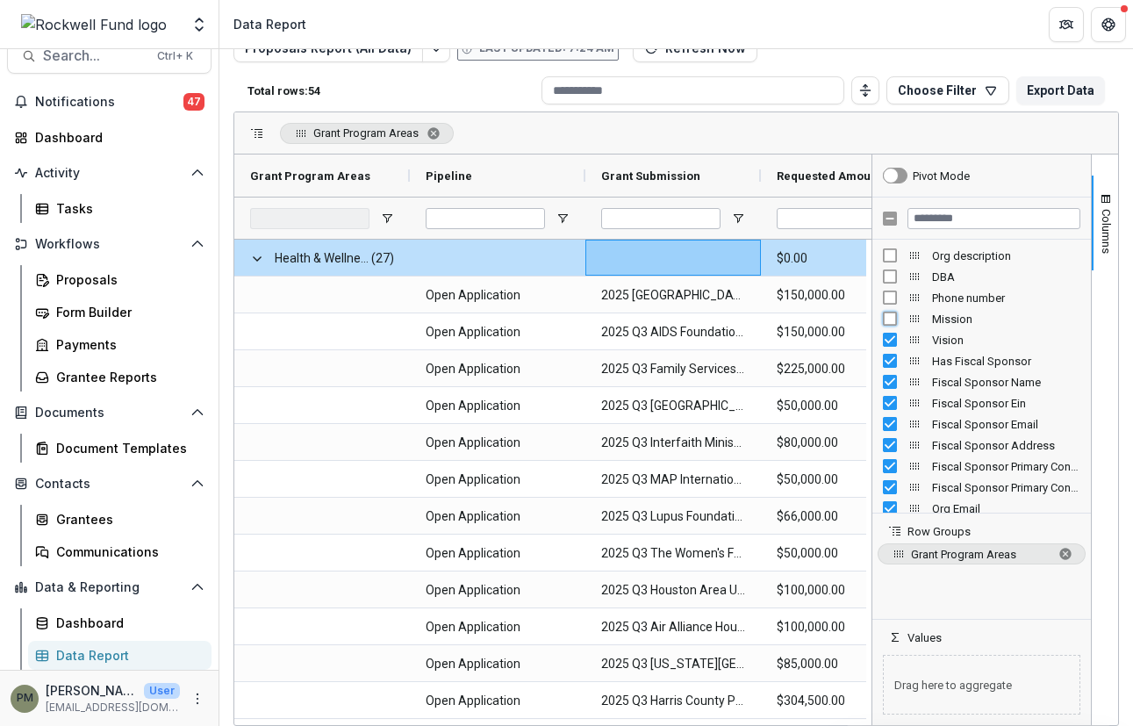
scroll to position [614, 0]
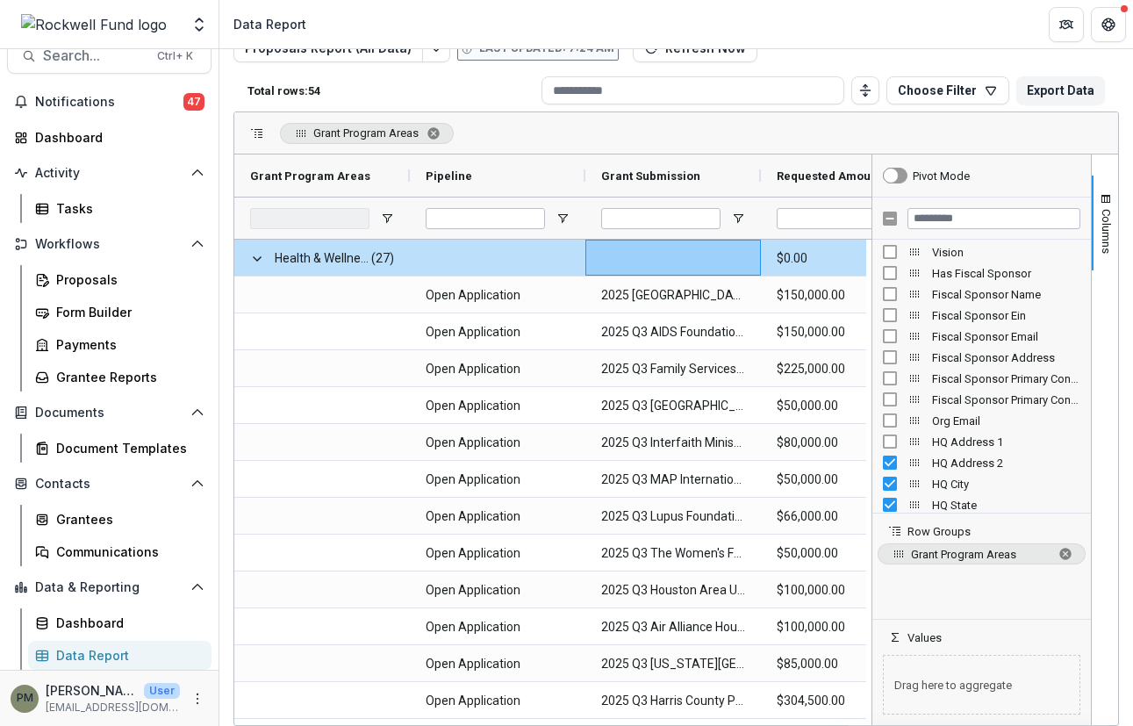
click at [885, 450] on div "HQ Address 1" at bounding box center [981, 441] width 197 height 21
click at [885, 471] on div "HQ Address 2" at bounding box center [981, 462] width 197 height 21
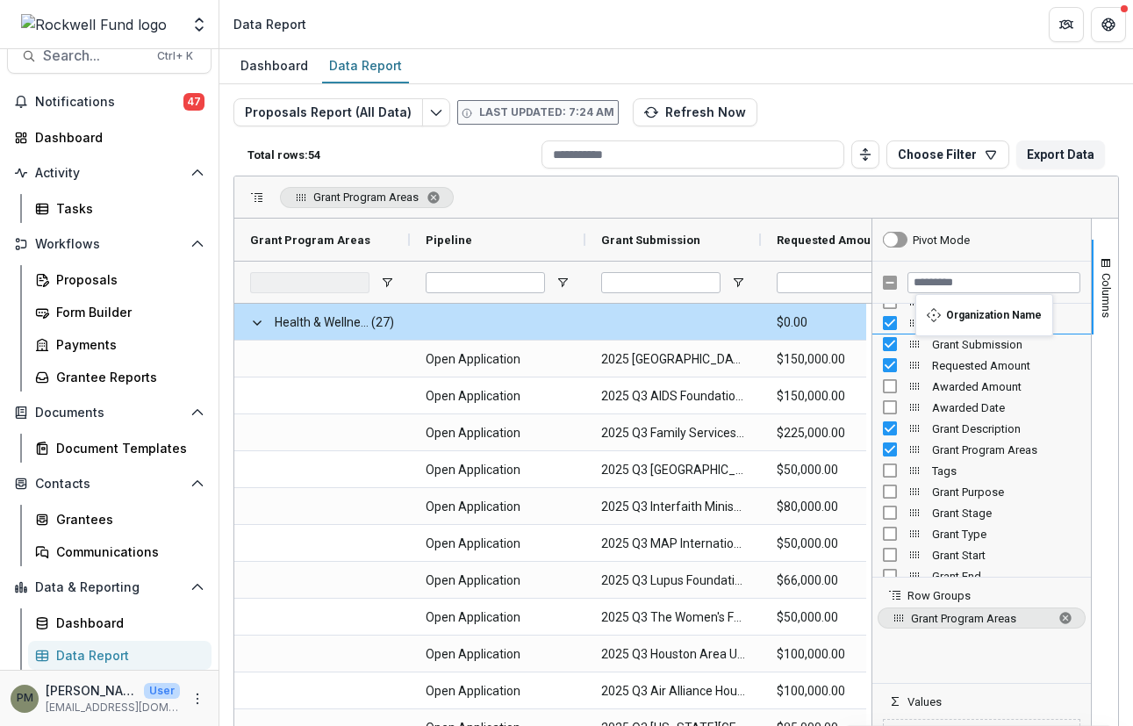
scroll to position [0, 0]
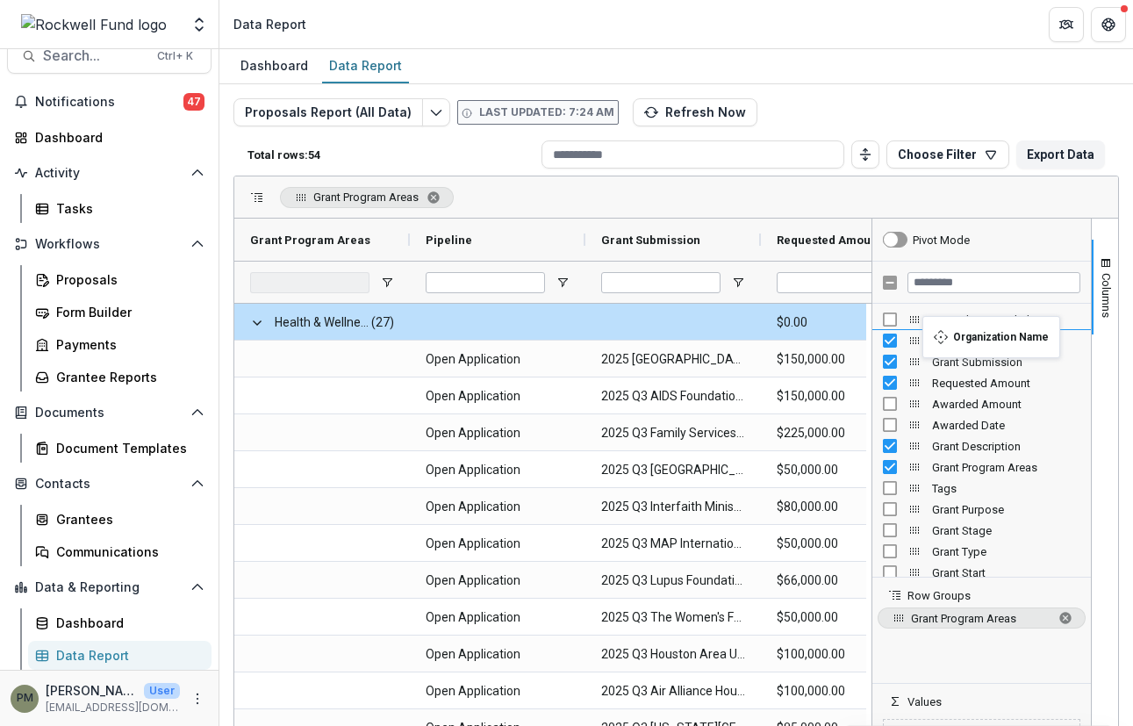
drag, startPoint x: 911, startPoint y: 501, endPoint x: 931, endPoint y: 327, distance: 174.9
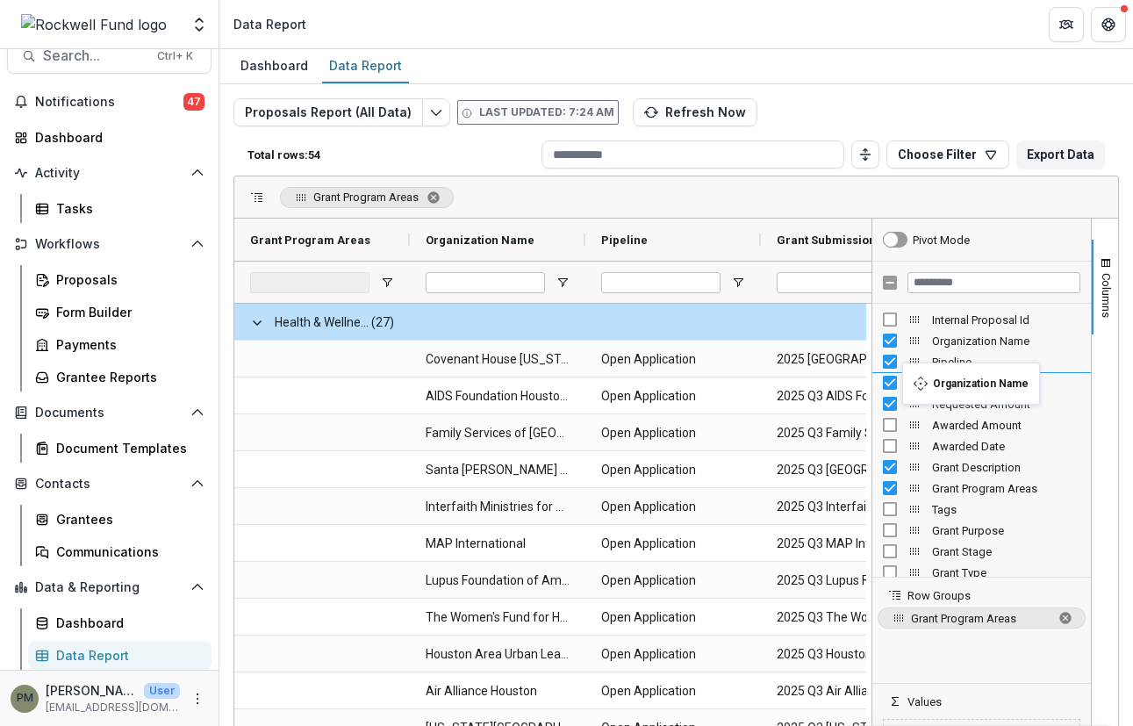
drag, startPoint x: 911, startPoint y: 343, endPoint x: 911, endPoint y: 373, distance: 29.8
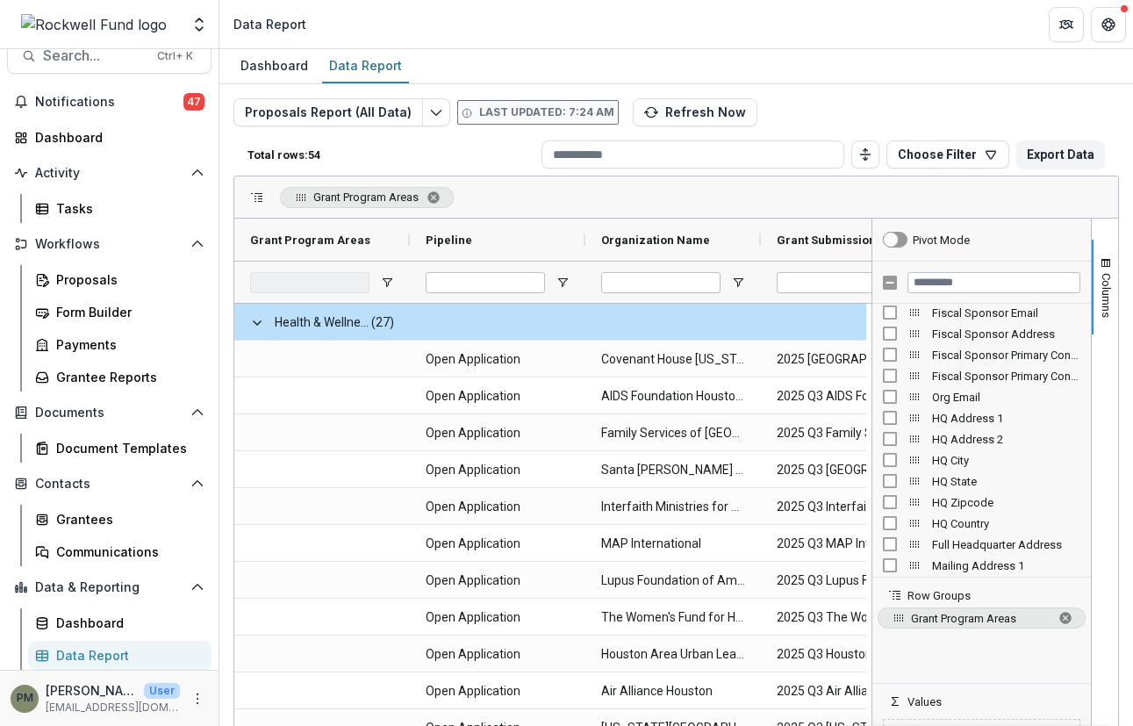
scroll to position [790, 0]
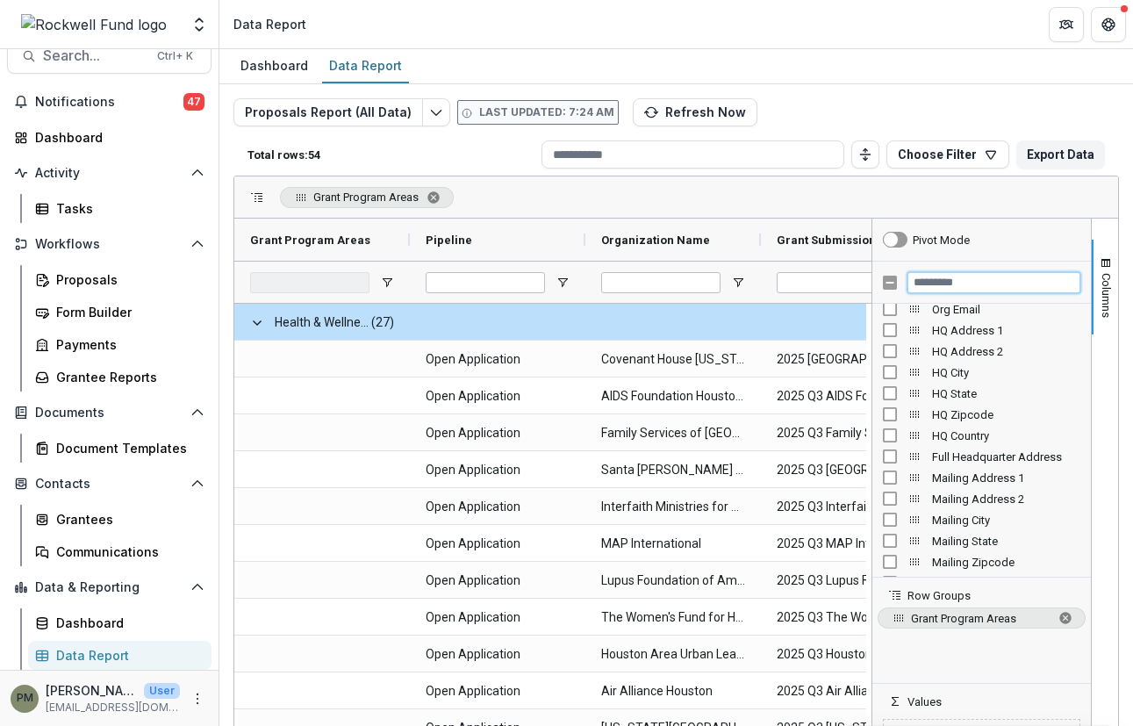
click at [947, 283] on input "Filter Columns Input" at bounding box center [993, 282] width 173 height 21
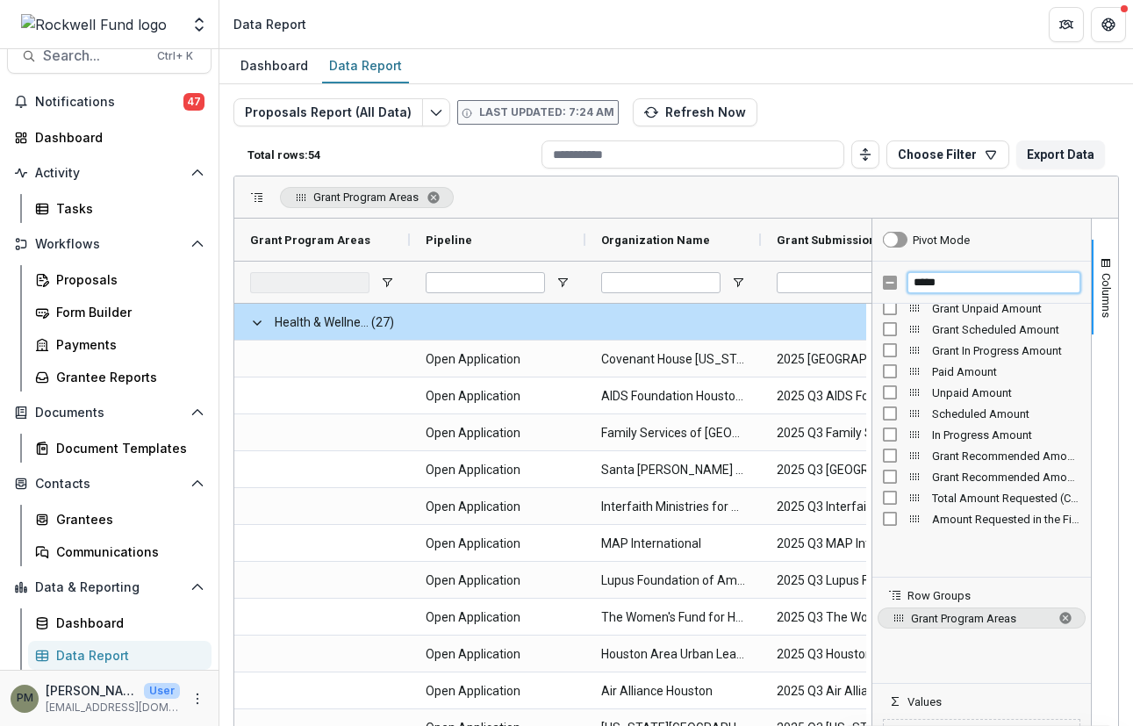
scroll to position [0, 0]
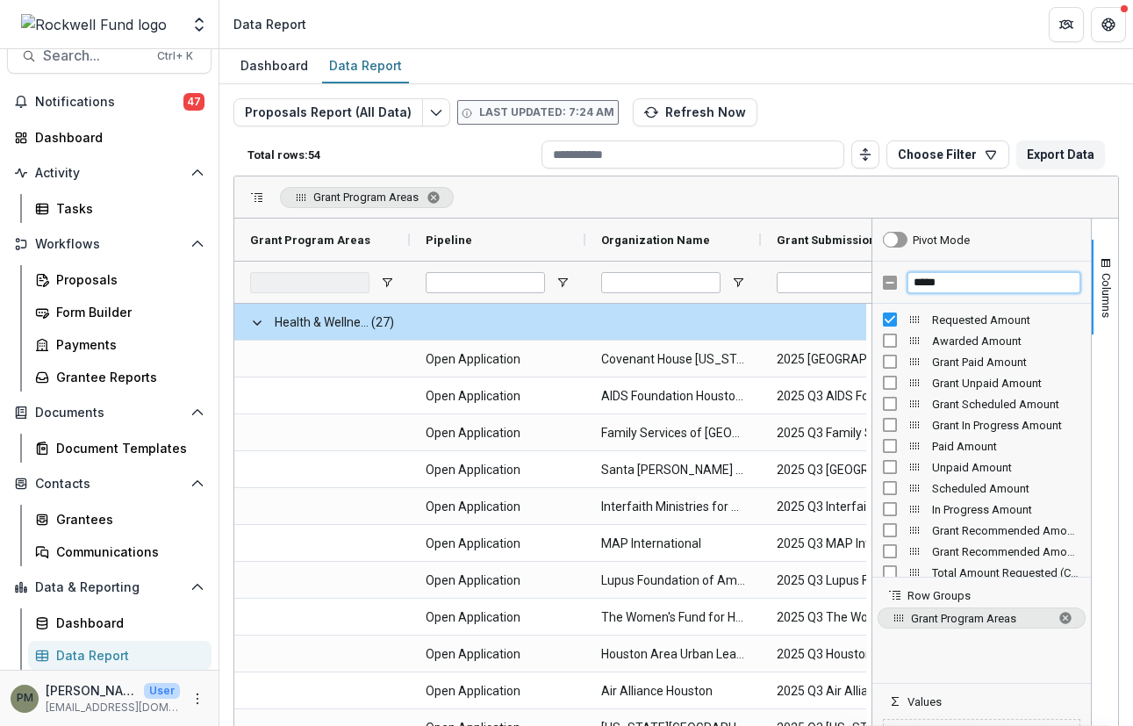
type input "*****"
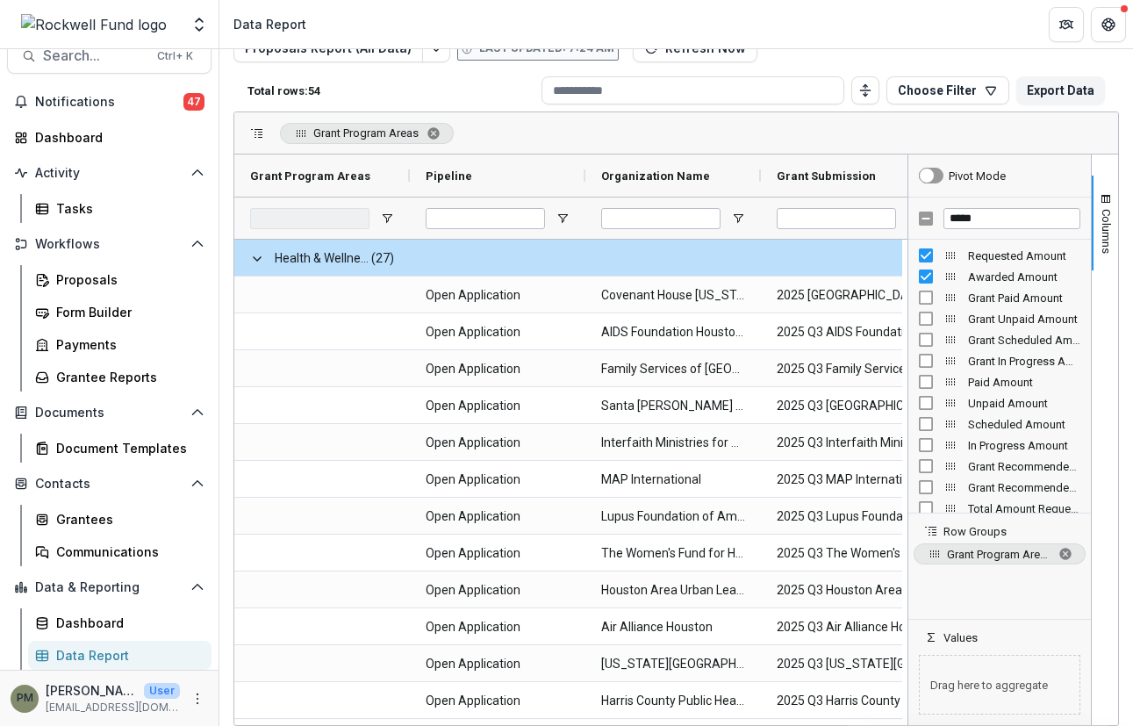
drag, startPoint x: 868, startPoint y: 199, endPoint x: 904, endPoint y: 200, distance: 36.0
click at [906, 200] on div at bounding box center [908, 439] width 4 height 570
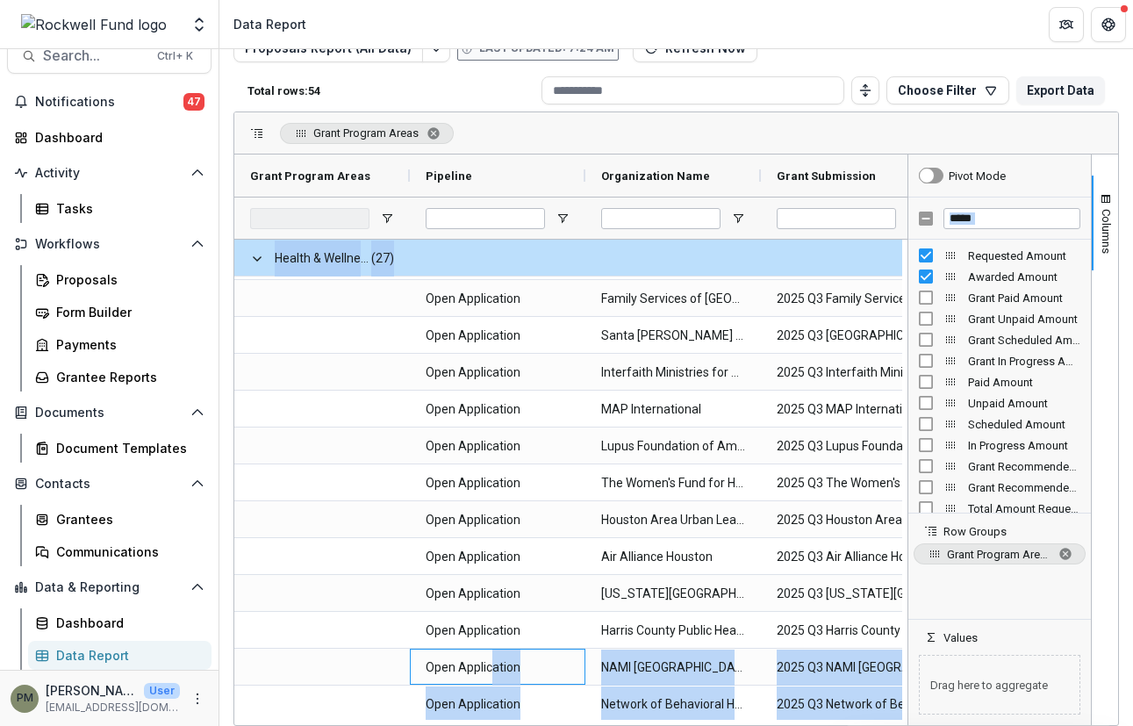
drag, startPoint x: 494, startPoint y: 719, endPoint x: 556, endPoint y: 728, distance: 63.1
click at [556, 725] on html "**********" at bounding box center [566, 363] width 1133 height 726
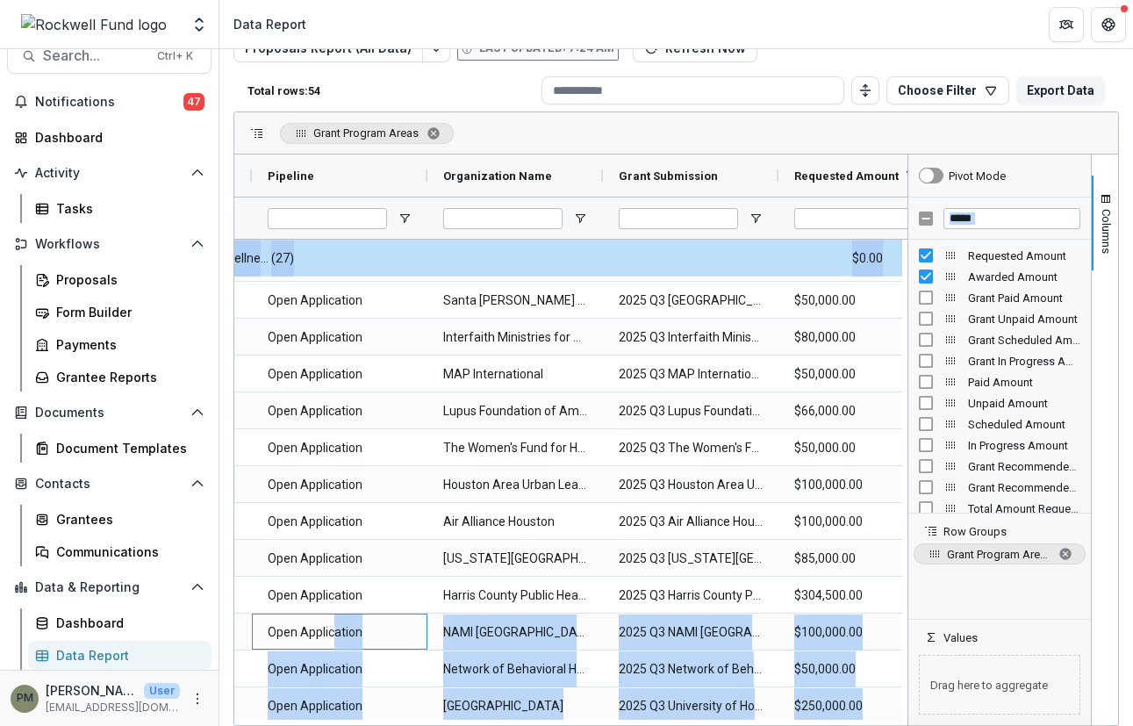
scroll to position [0, 233]
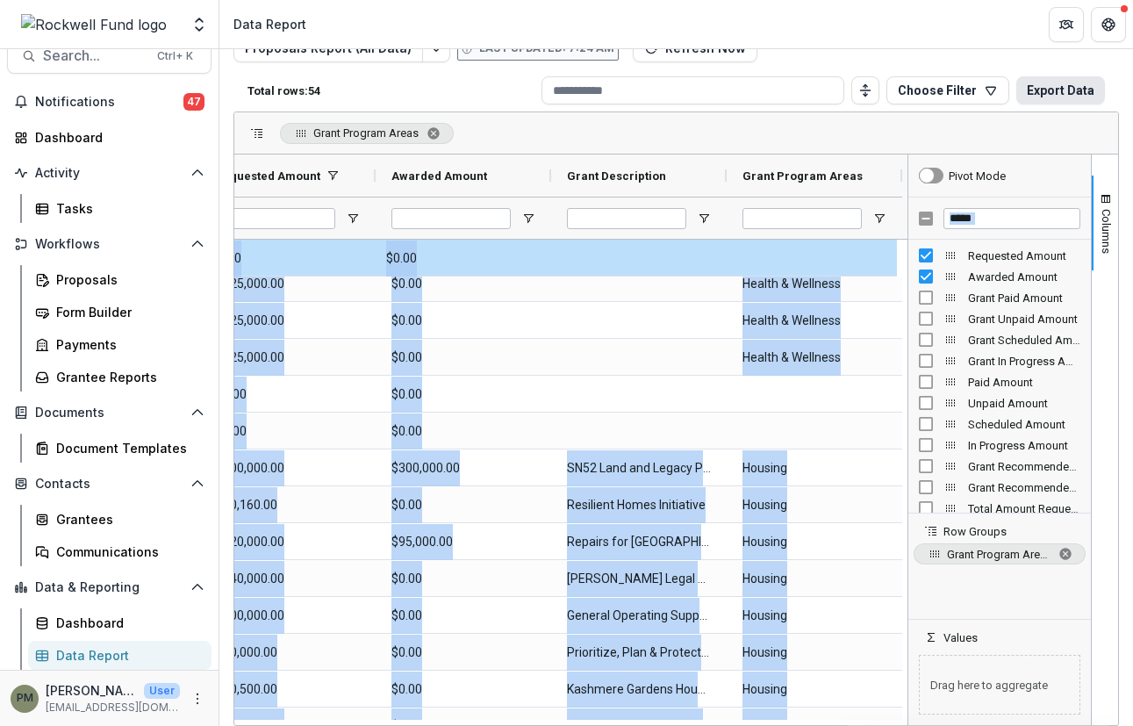
click at [1068, 92] on button "Export Data" at bounding box center [1060, 90] width 89 height 28
drag, startPoint x: 1122, startPoint y: 664, endPoint x: 1077, endPoint y: 664, distance: 44.8
click at [1122, 663] on div "**********" at bounding box center [676, 351] width 914 height 663
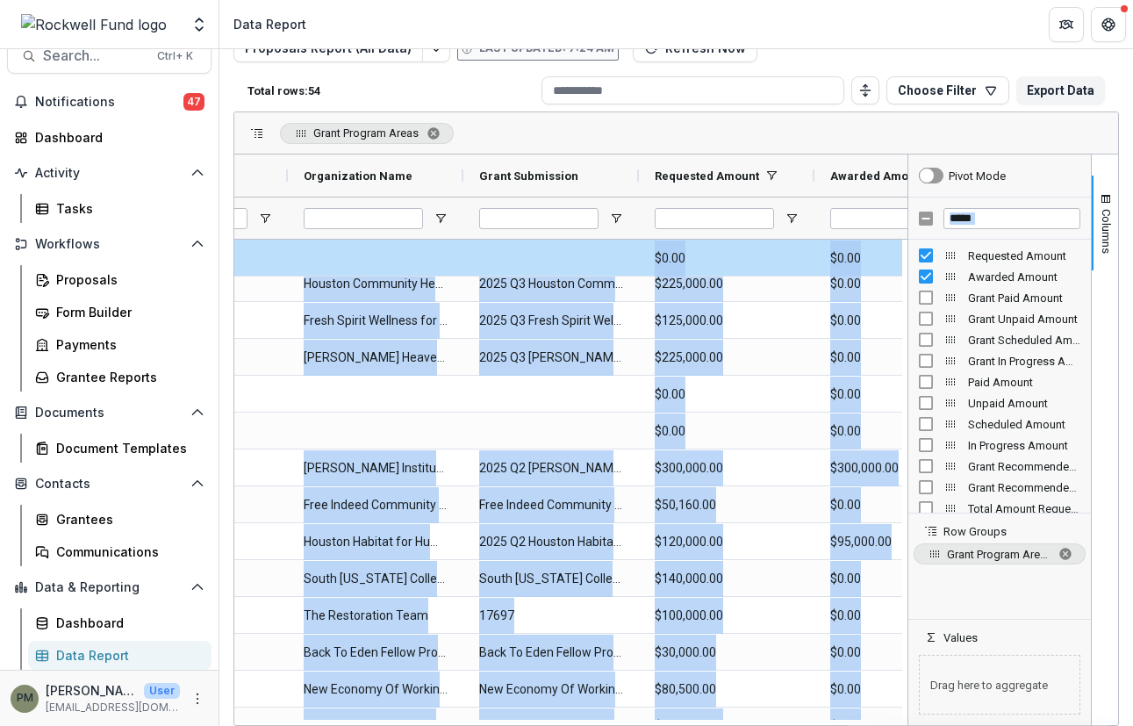
scroll to position [0, 151]
